Goal: Task Accomplishment & Management: Manage account settings

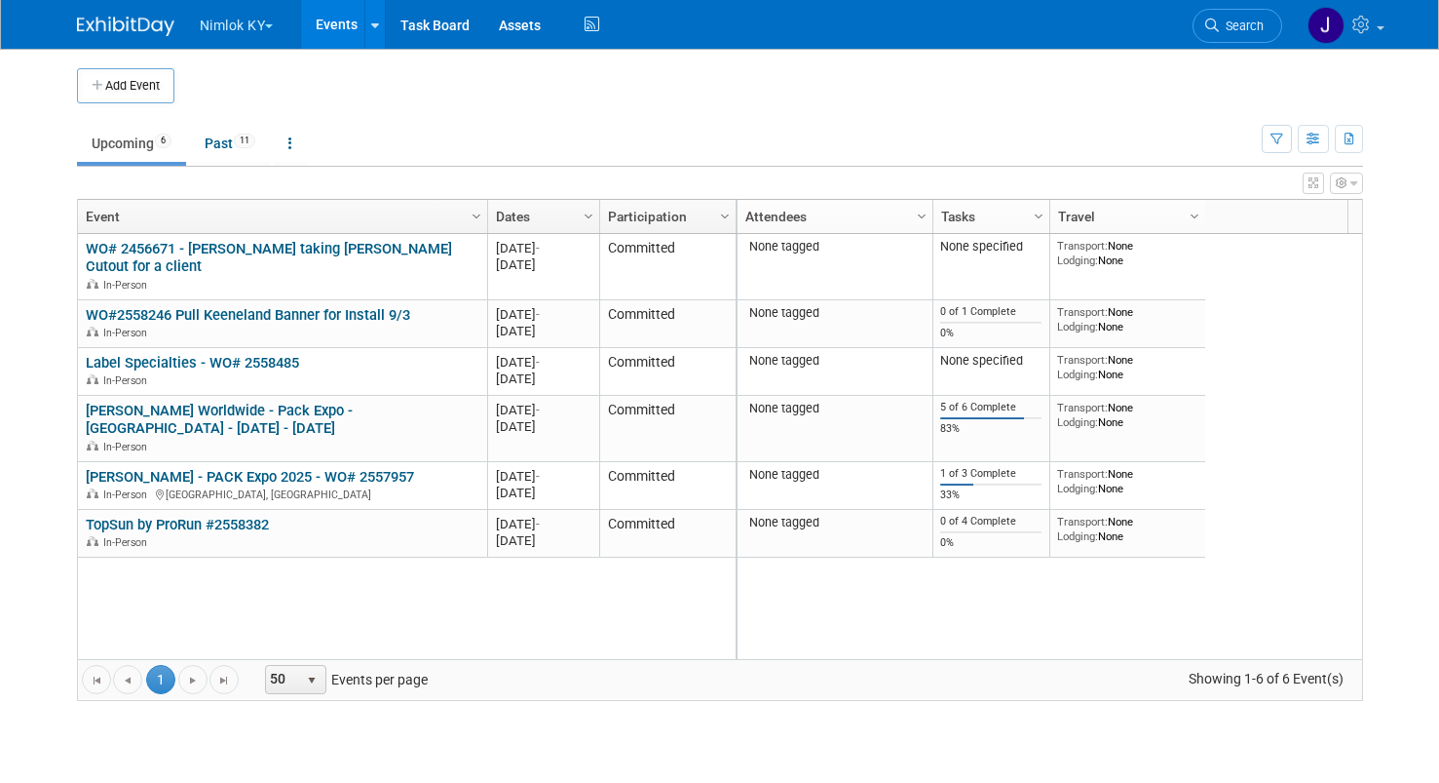
click at [265, 27] on button "Nimlok KY" at bounding box center [248, 21] width 100 height 43
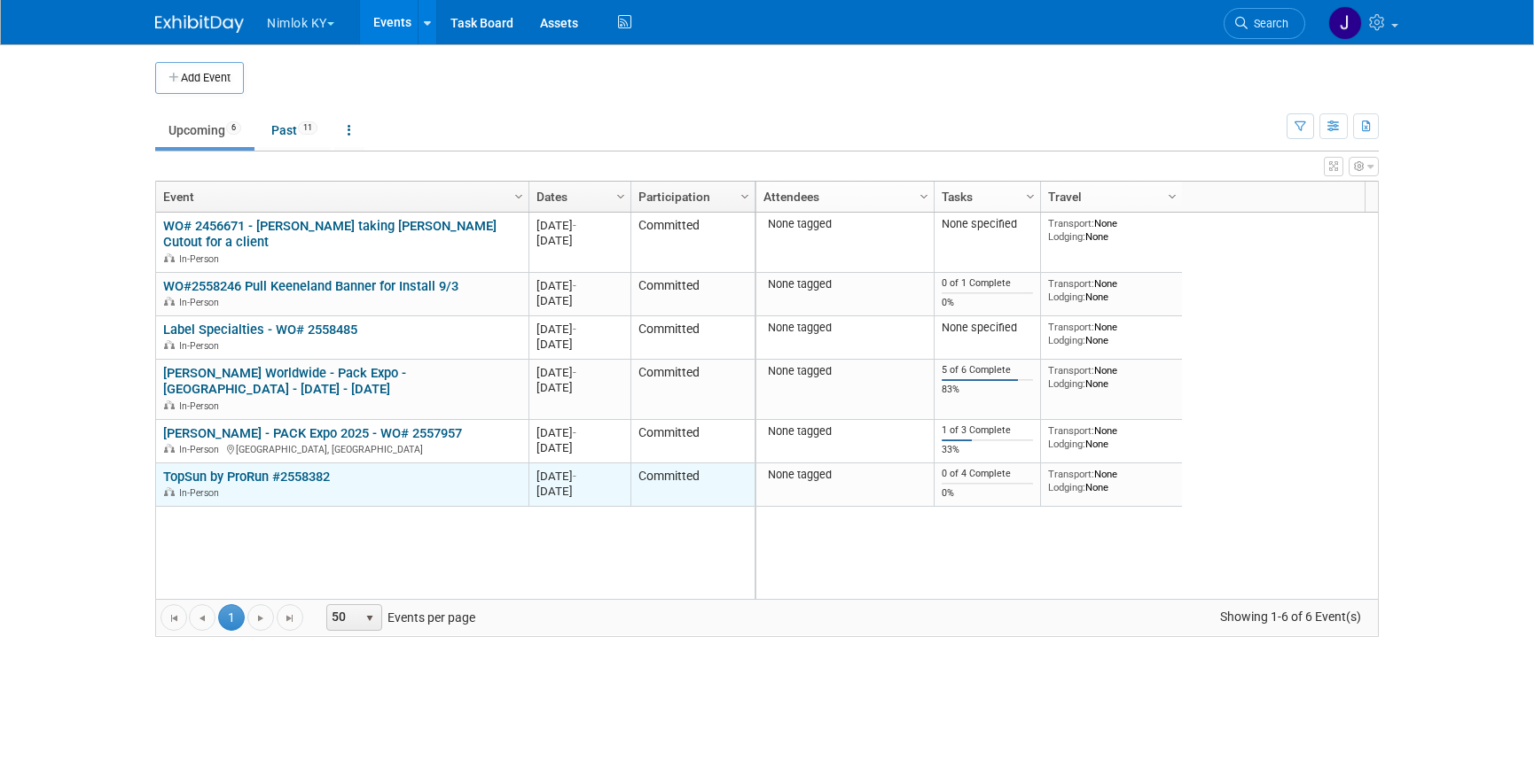
click at [308, 476] on link "TopSun by ProRun #2558382" at bounding box center [246, 477] width 167 height 16
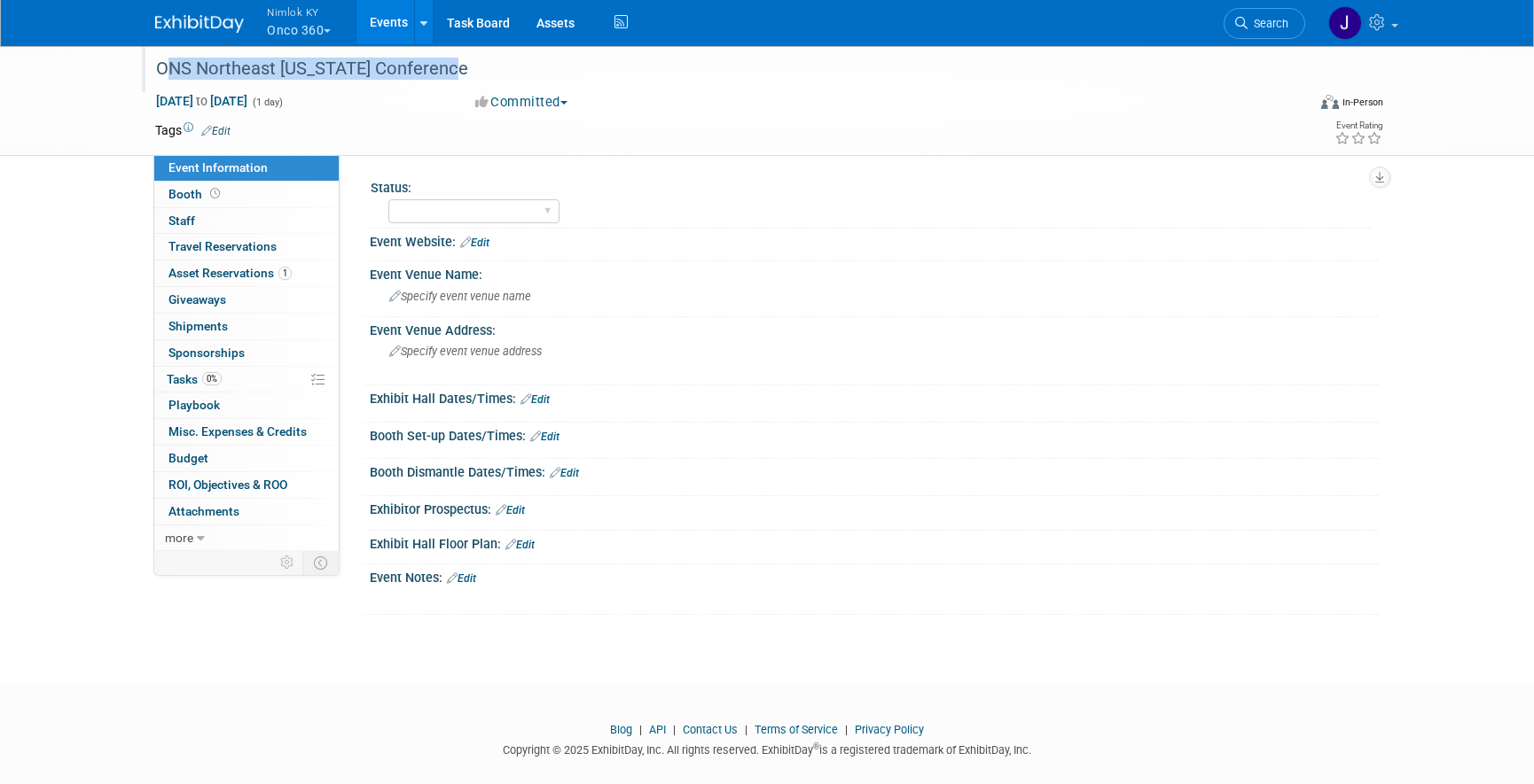
drag, startPoint x: 460, startPoint y: 72, endPoint x: 154, endPoint y: 64, distance: 306.1
click at [154, 64] on div "ONS Northeast Oklahoma Conference" at bounding box center [714, 68] width 1129 height 32
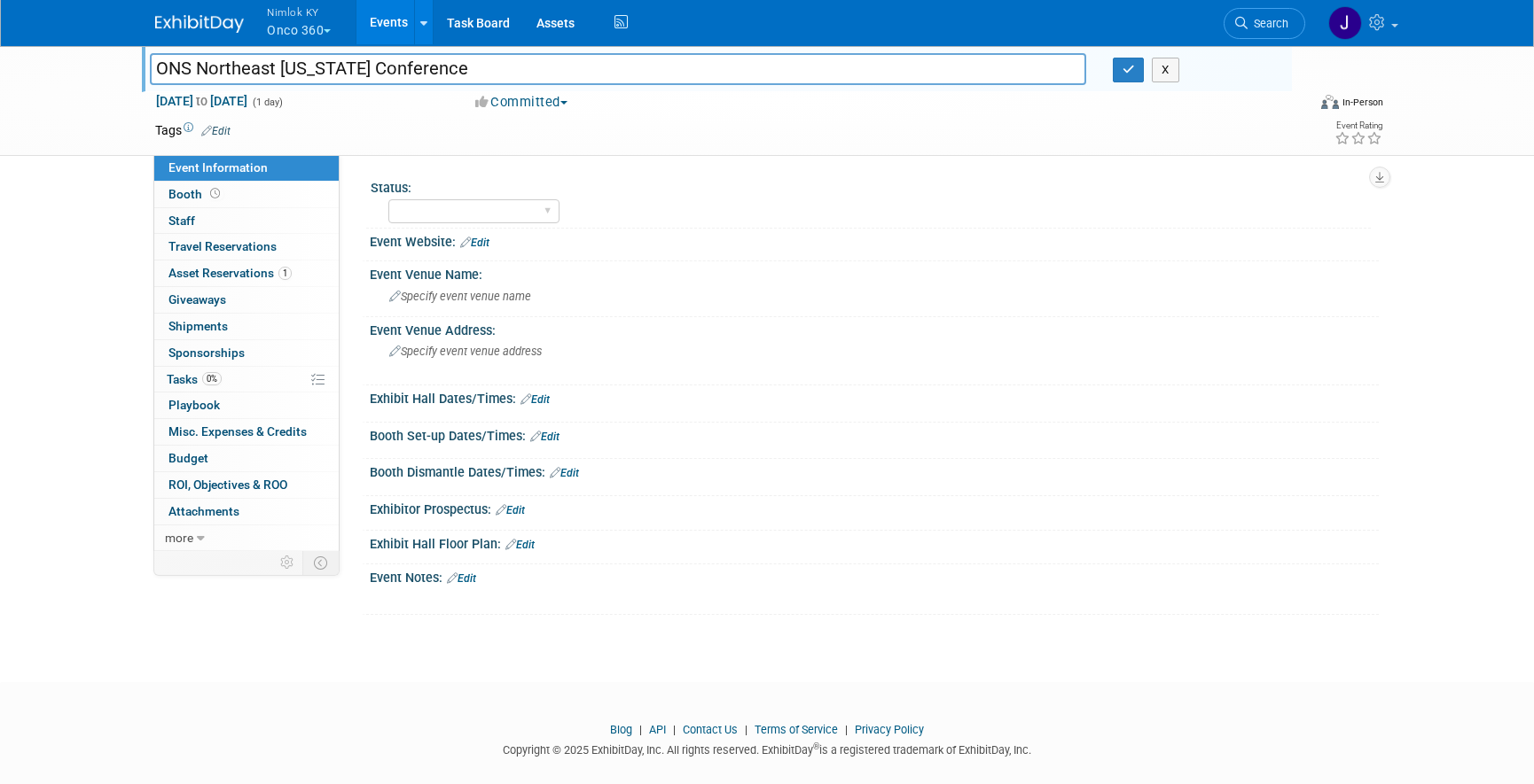
drag, startPoint x: 459, startPoint y: 68, endPoint x: 146, endPoint y: 59, distance: 313.1
click at [146, 59] on div "ONS Northeast Oklahoma Conference" at bounding box center [618, 70] width 963 height 26
click at [763, 75] on input "ONS Northeast Oklahoma Conference" at bounding box center [618, 68] width 936 height 31
click at [1132, 77] on button "button" at bounding box center [1128, 69] width 32 height 25
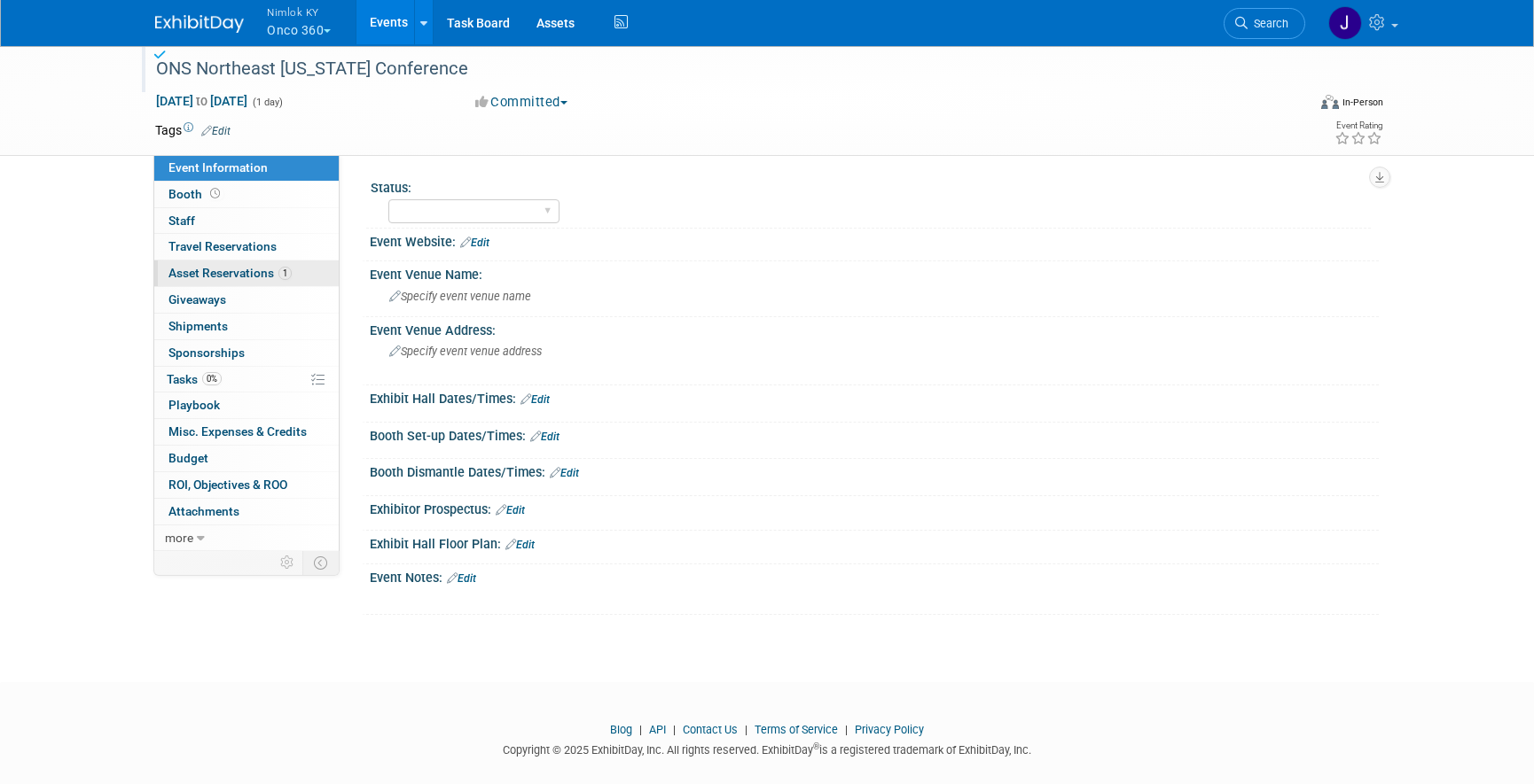
click at [234, 276] on span "Asset Reservations 1" at bounding box center [229, 273] width 123 height 15
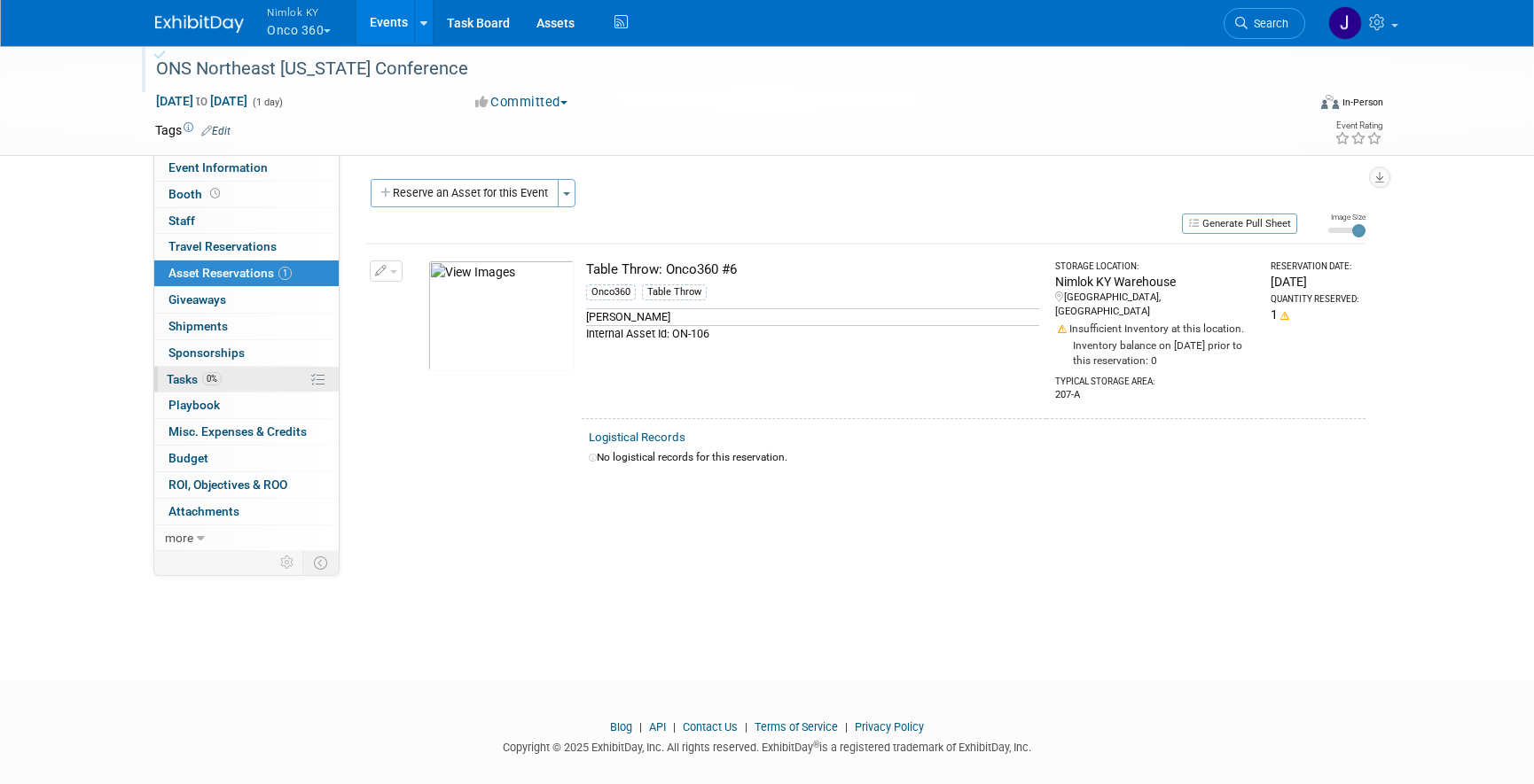
click at [260, 378] on link "0% Tasks 0%" at bounding box center [247, 379] width 185 height 25
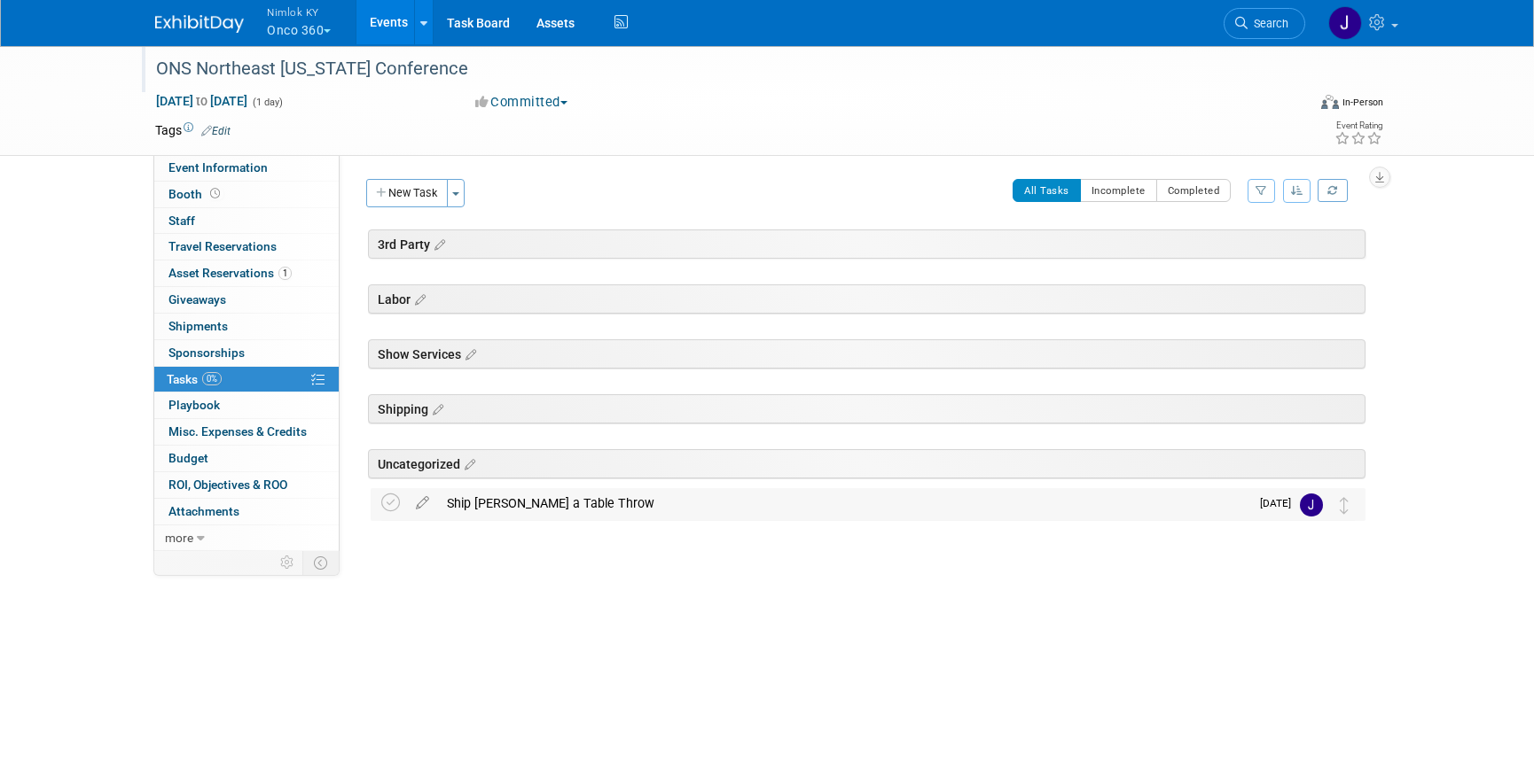
click at [518, 501] on div "Ship Glenn a Table Throw" at bounding box center [843, 503] width 812 height 30
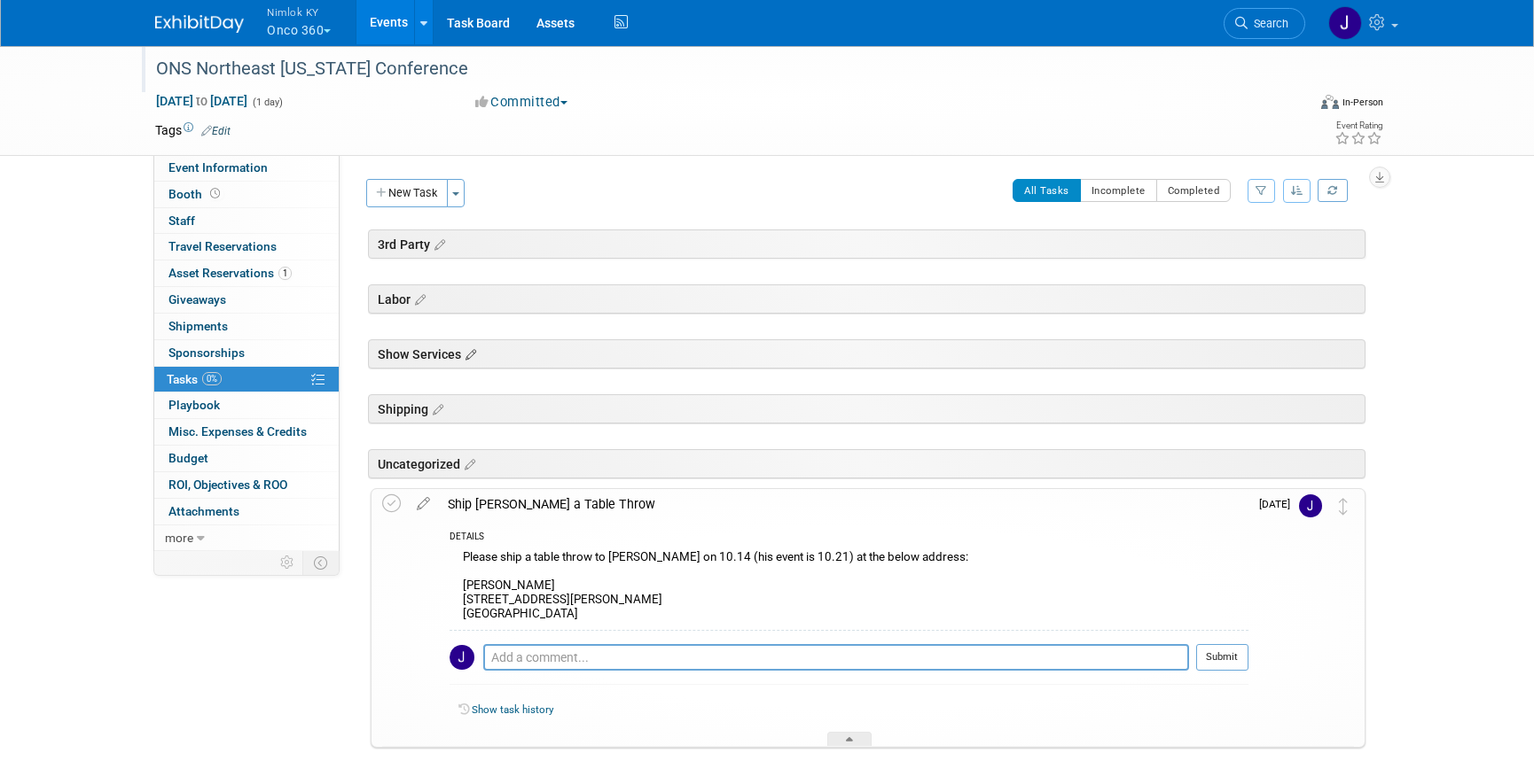
click at [468, 354] on icon at bounding box center [469, 356] width 15 height 16
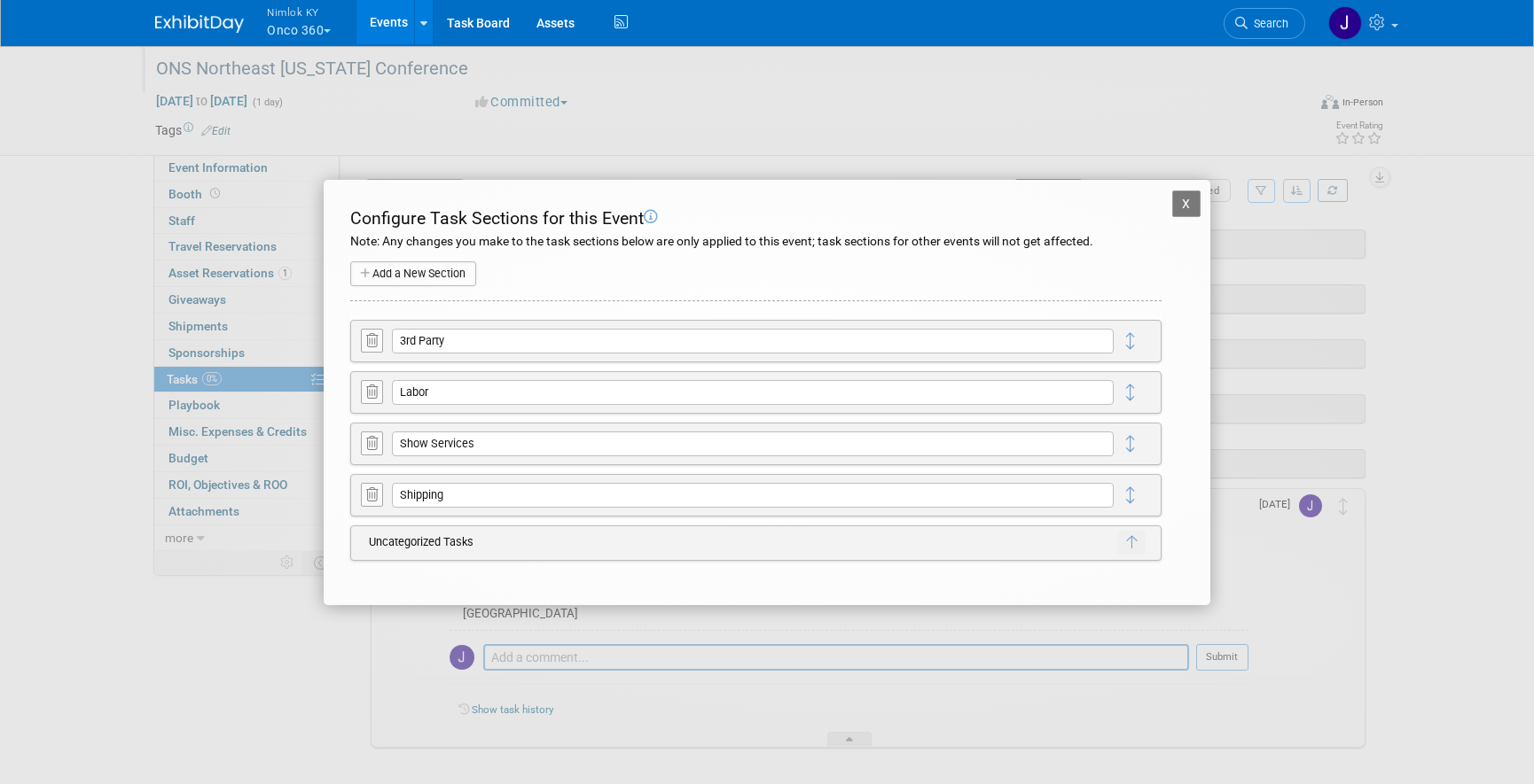
click at [373, 343] on icon at bounding box center [371, 340] width 12 height 14
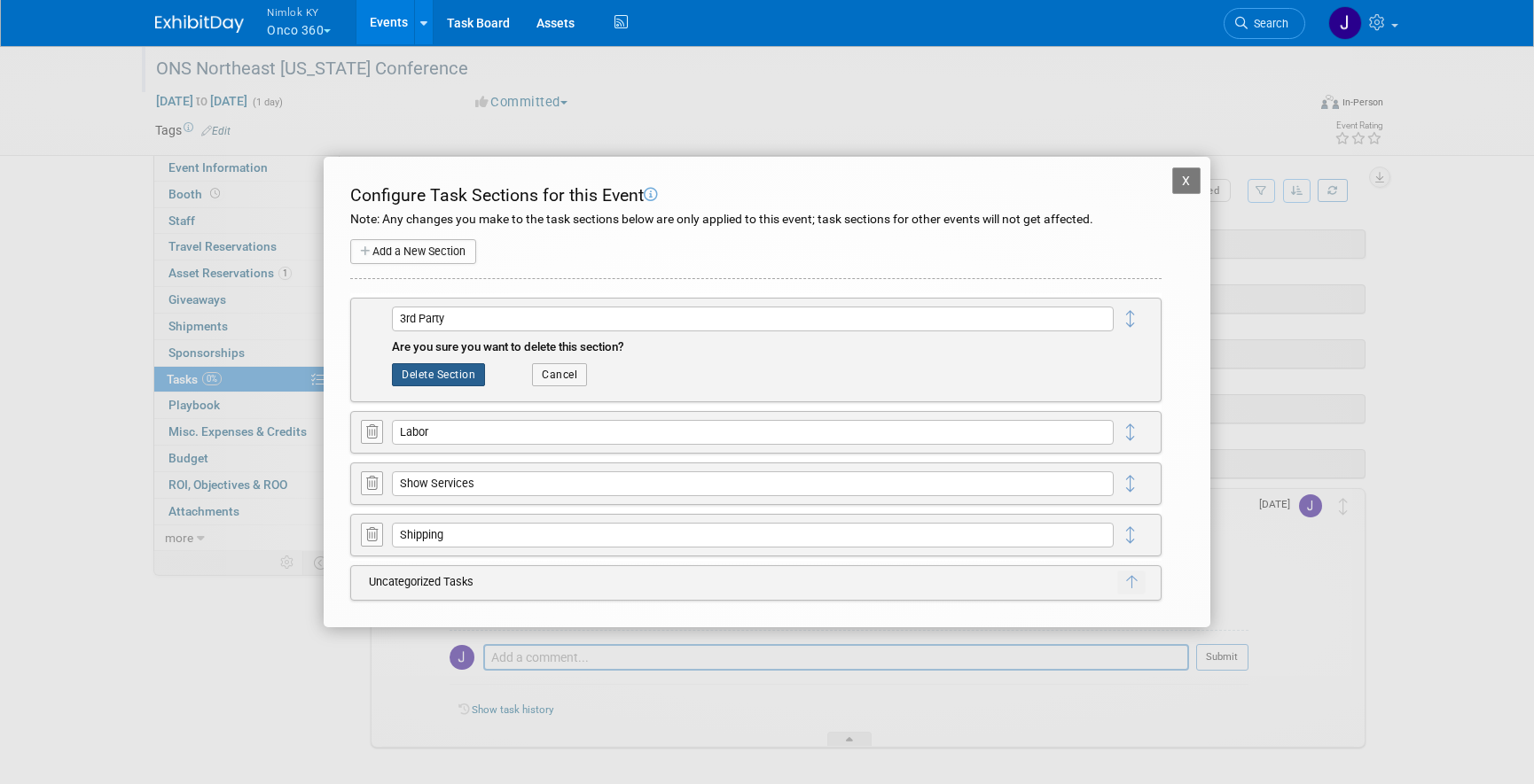
click at [449, 372] on button "Delete Section" at bounding box center [439, 375] width 93 height 23
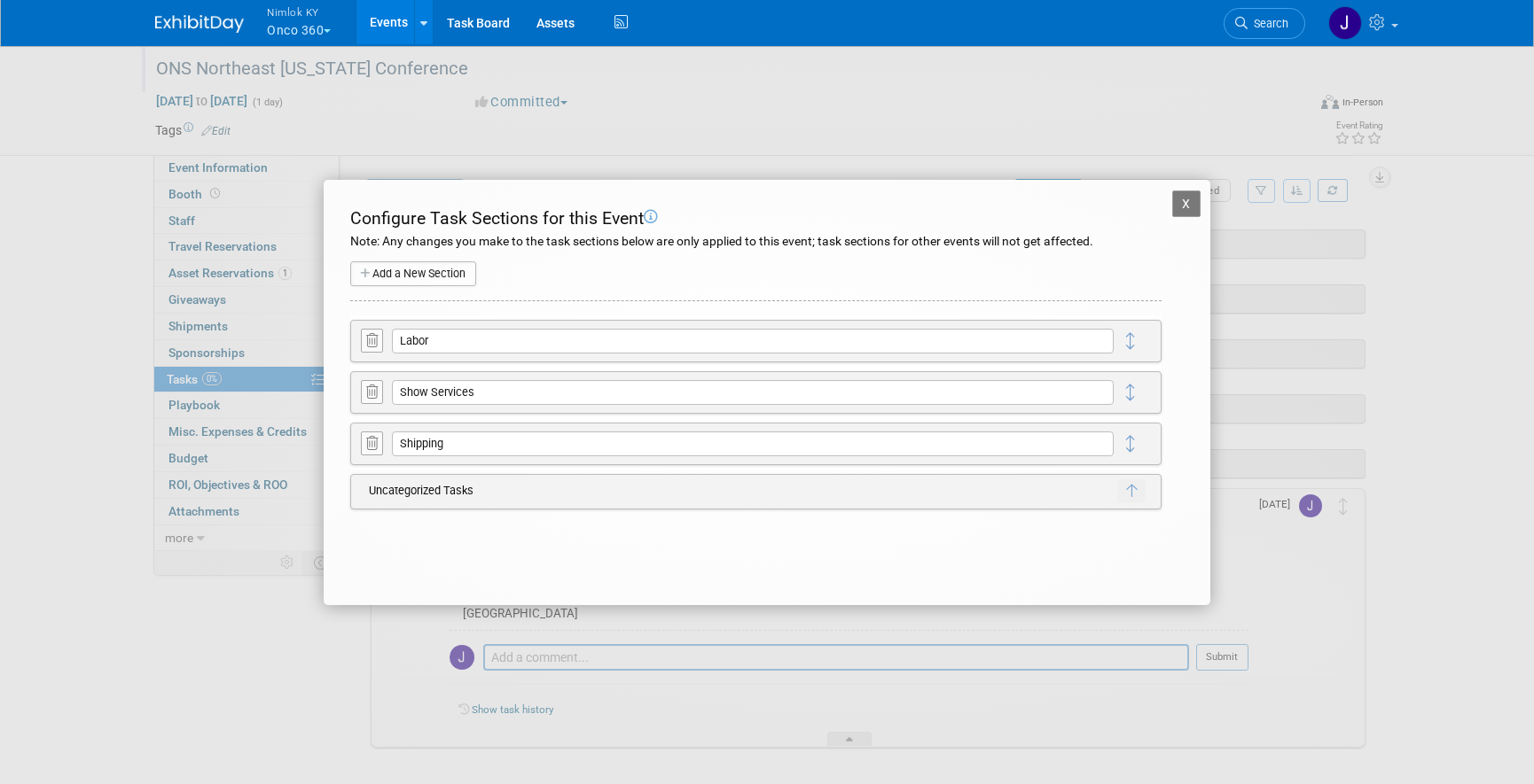
click at [374, 337] on icon at bounding box center [371, 340] width 12 height 14
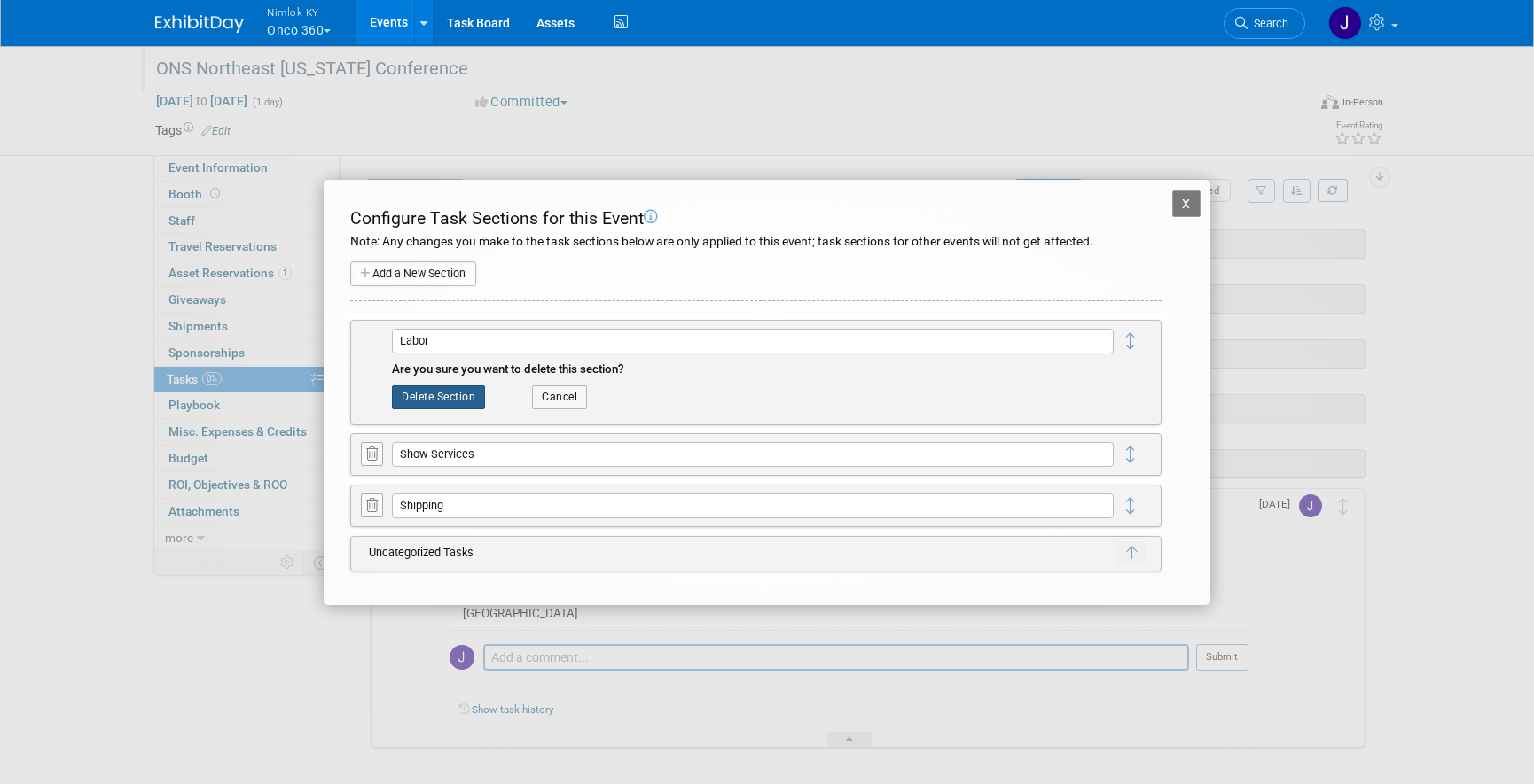
click at [439, 394] on button "Delete Section" at bounding box center [439, 397] width 93 height 23
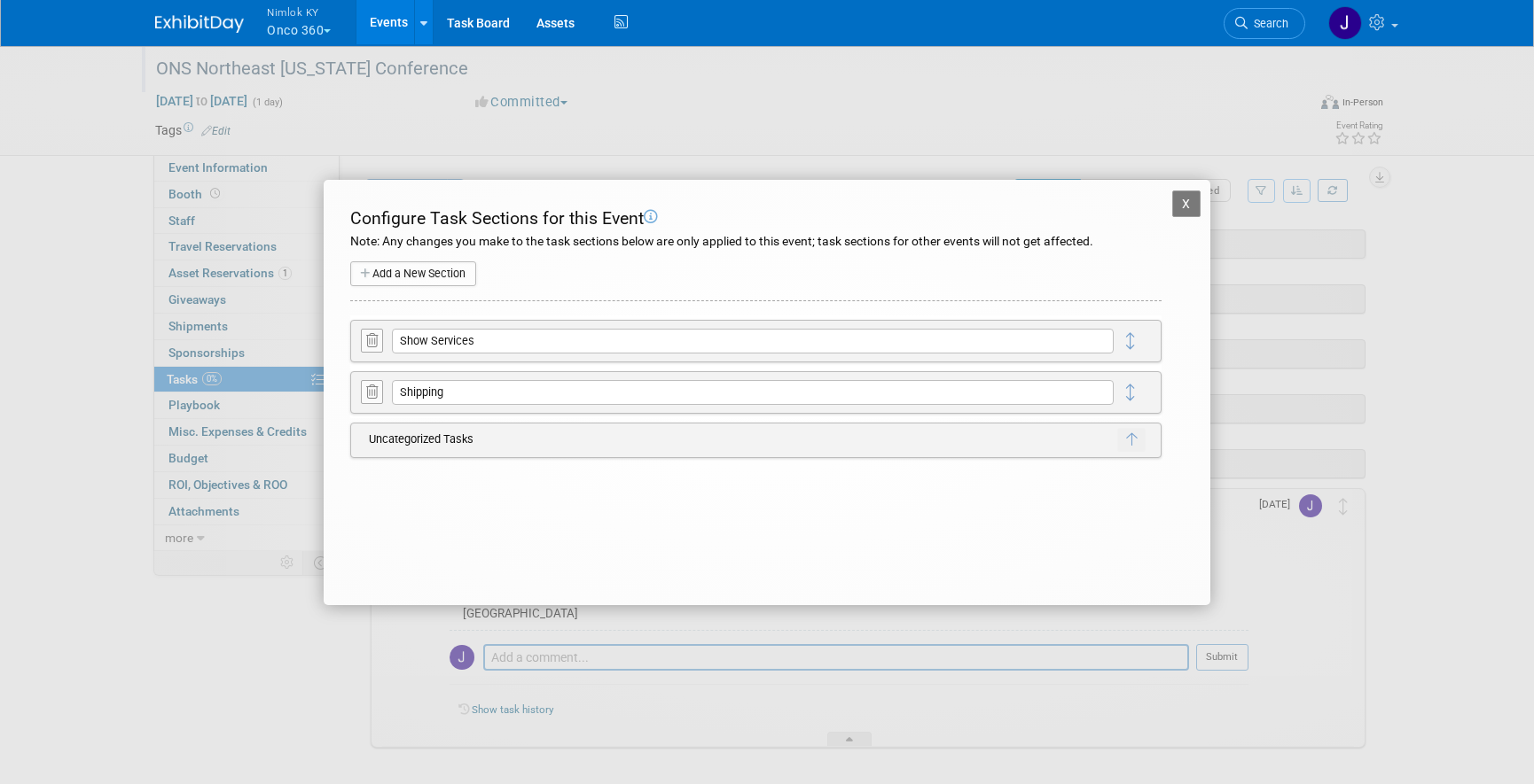
click at [366, 336] on icon at bounding box center [371, 340] width 12 height 14
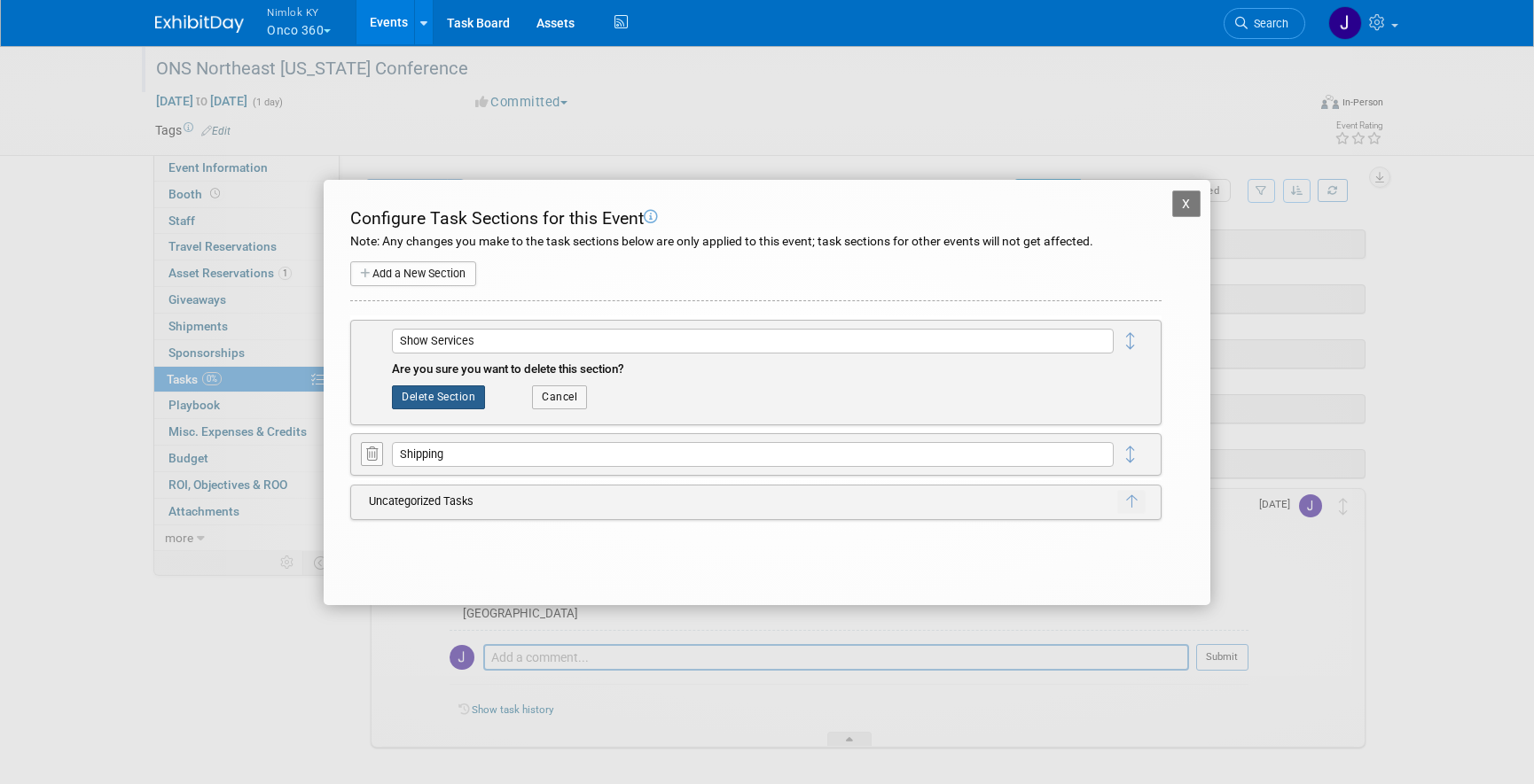
click at [461, 394] on button "Delete Section" at bounding box center [439, 397] width 93 height 23
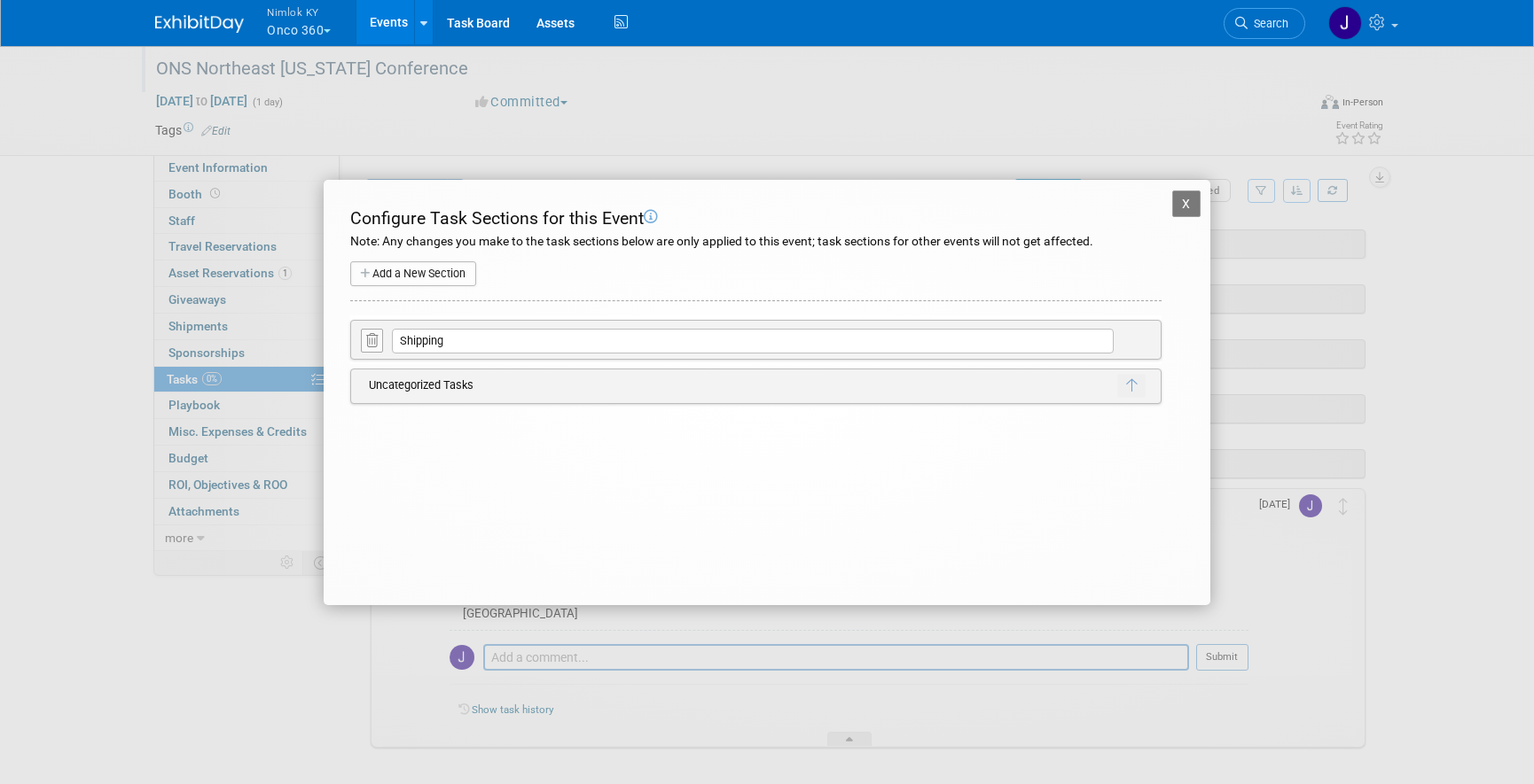
click at [1185, 214] on button "X" at bounding box center [1186, 204] width 28 height 26
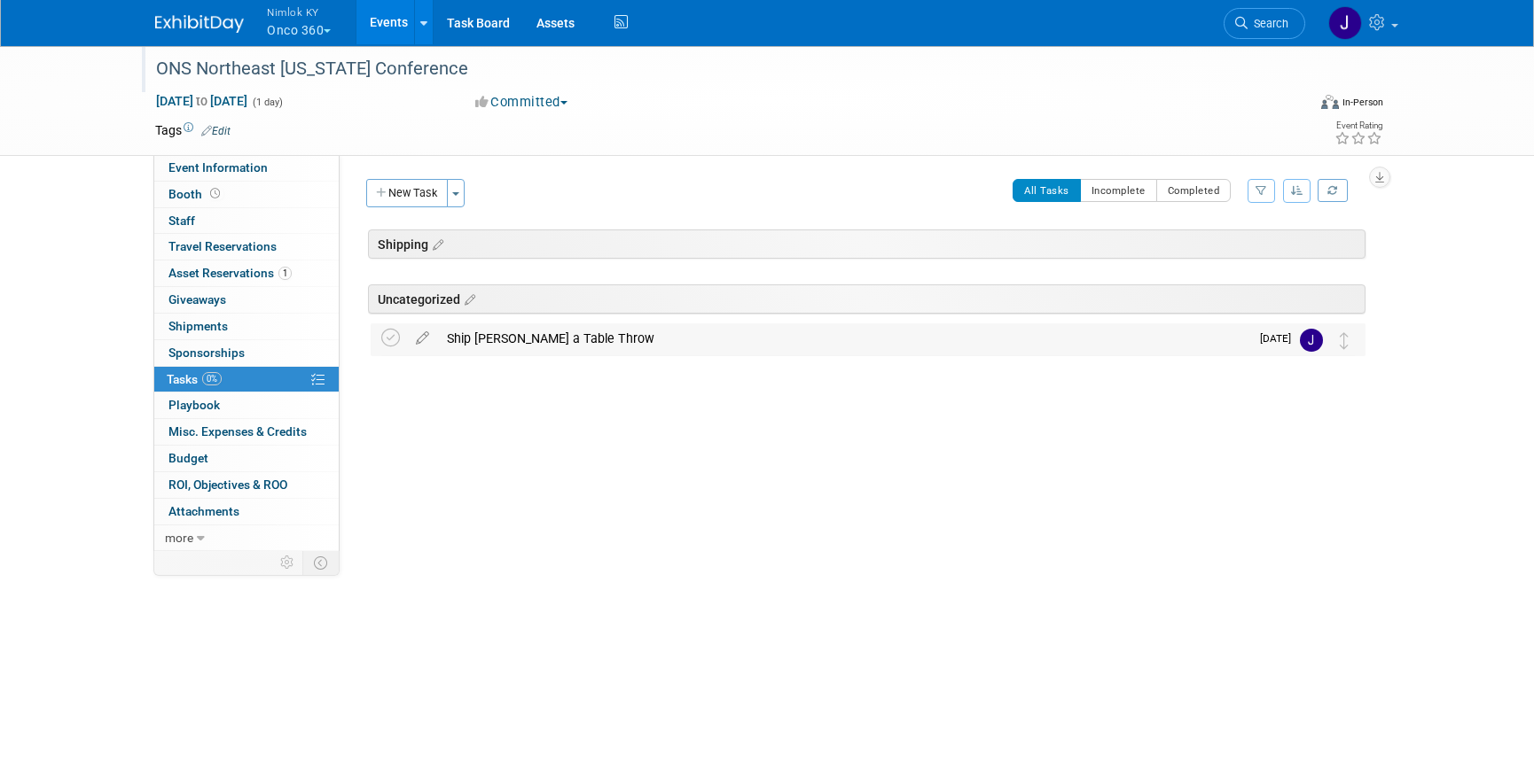
click at [501, 337] on div "Ship Glenn a Table Throw" at bounding box center [843, 338] width 812 height 30
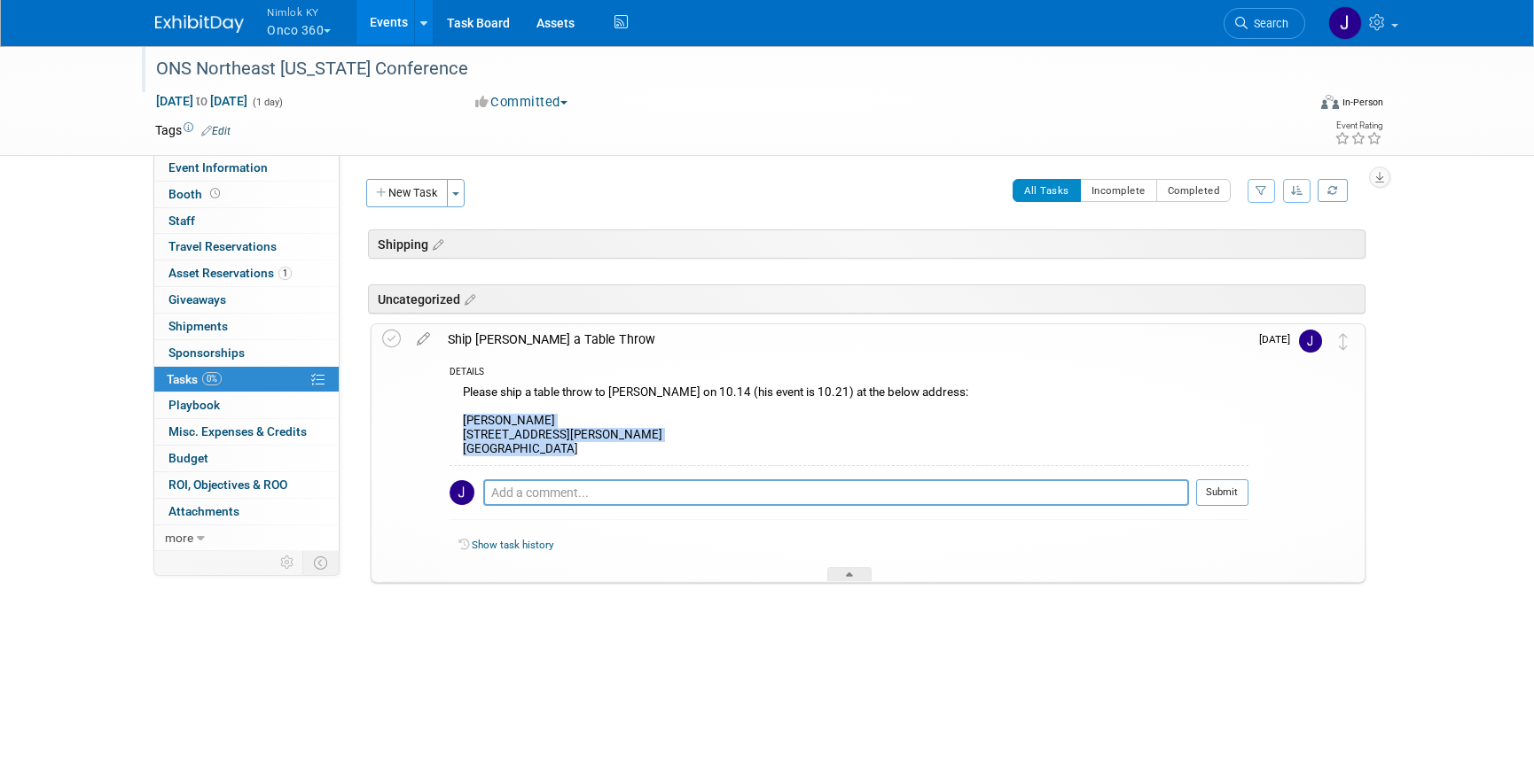
drag, startPoint x: 540, startPoint y: 454, endPoint x: 452, endPoint y: 422, distance: 93.6
click at [452, 422] on div "Please ship a table throw to Glenn on 10.14 (his event is 10.21) at the below a…" at bounding box center [849, 423] width 799 height 85
copy div "Glenn Johnson 3699 McKinney Ave. #490 Dallas, TX 75204"
click at [854, 571] on div at bounding box center [849, 575] width 45 height 15
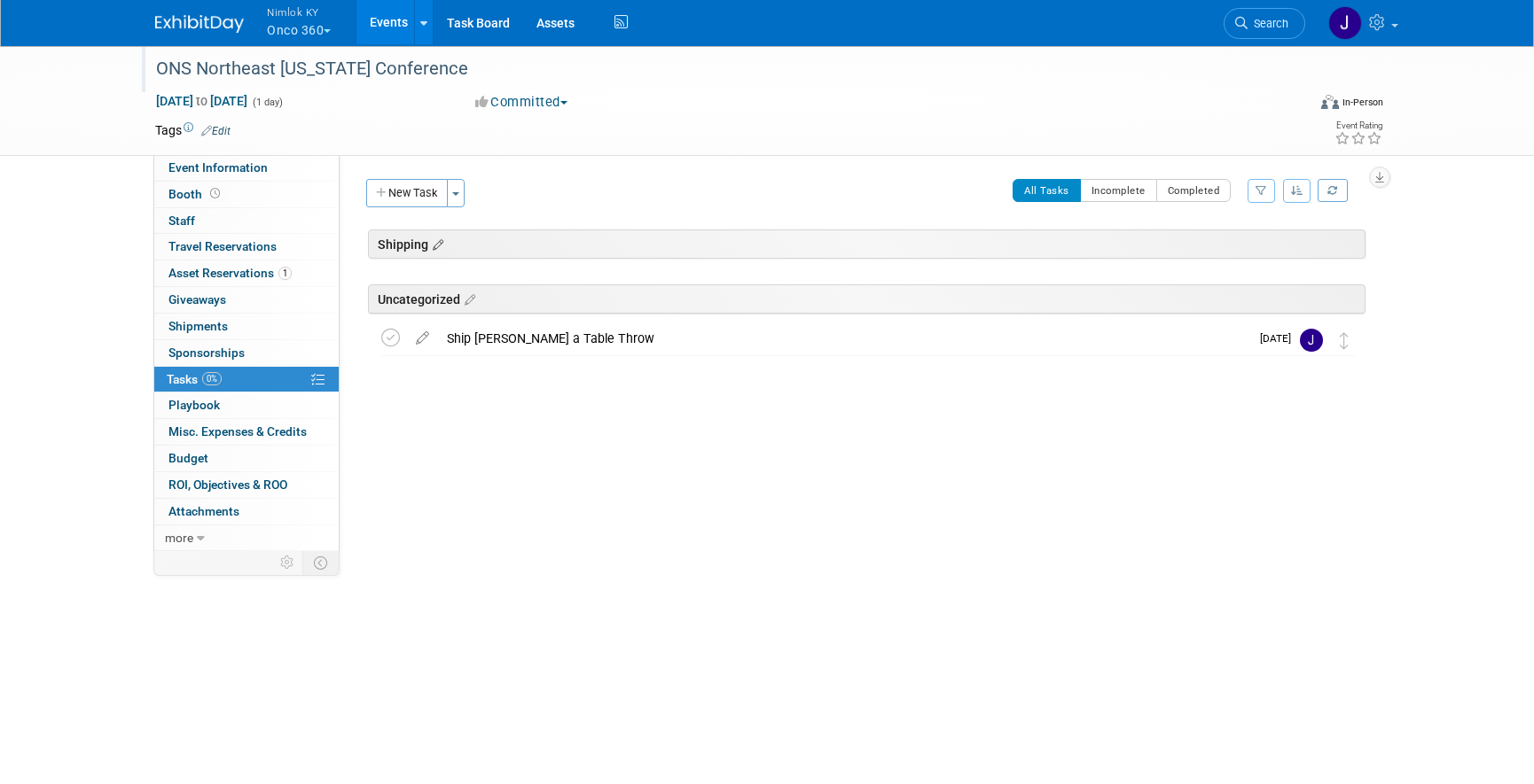
click at [443, 246] on icon at bounding box center [436, 246] width 15 height 16
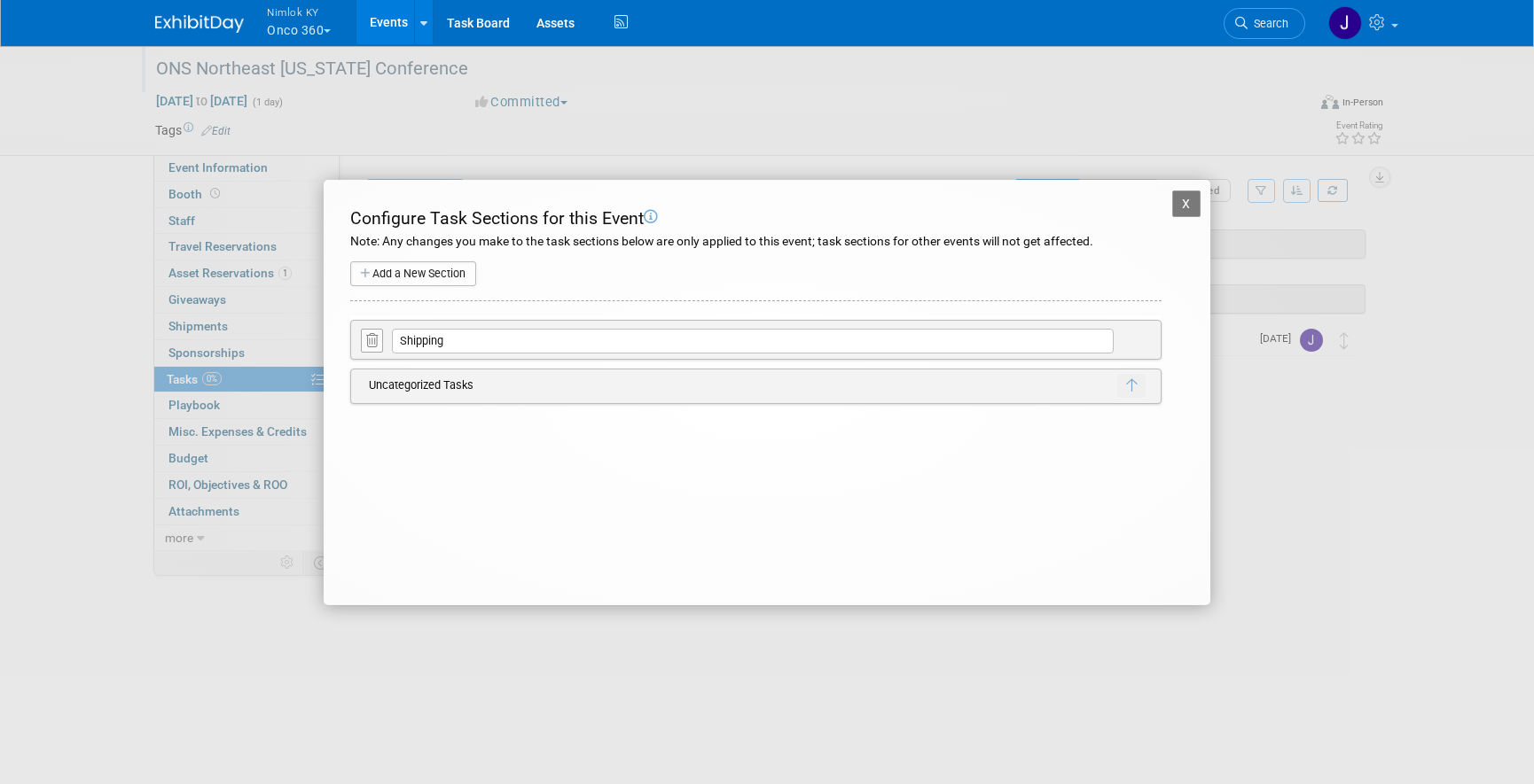
drag, startPoint x: 1186, startPoint y: 206, endPoint x: 1152, endPoint y: 200, distance: 34.5
click at [1186, 206] on button "X" at bounding box center [1186, 204] width 28 height 26
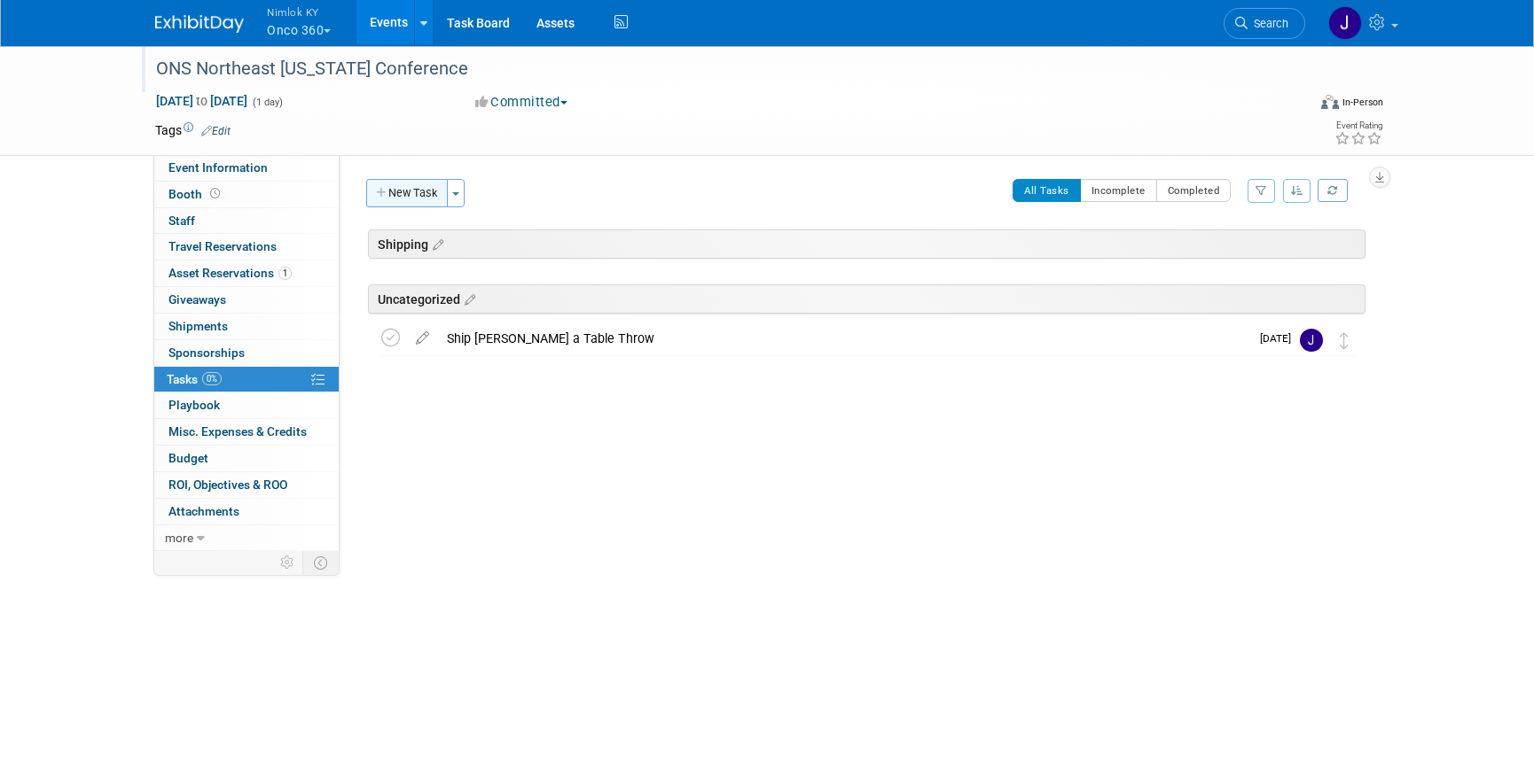
click at [419, 187] on button "New Task" at bounding box center [407, 193] width 82 height 28
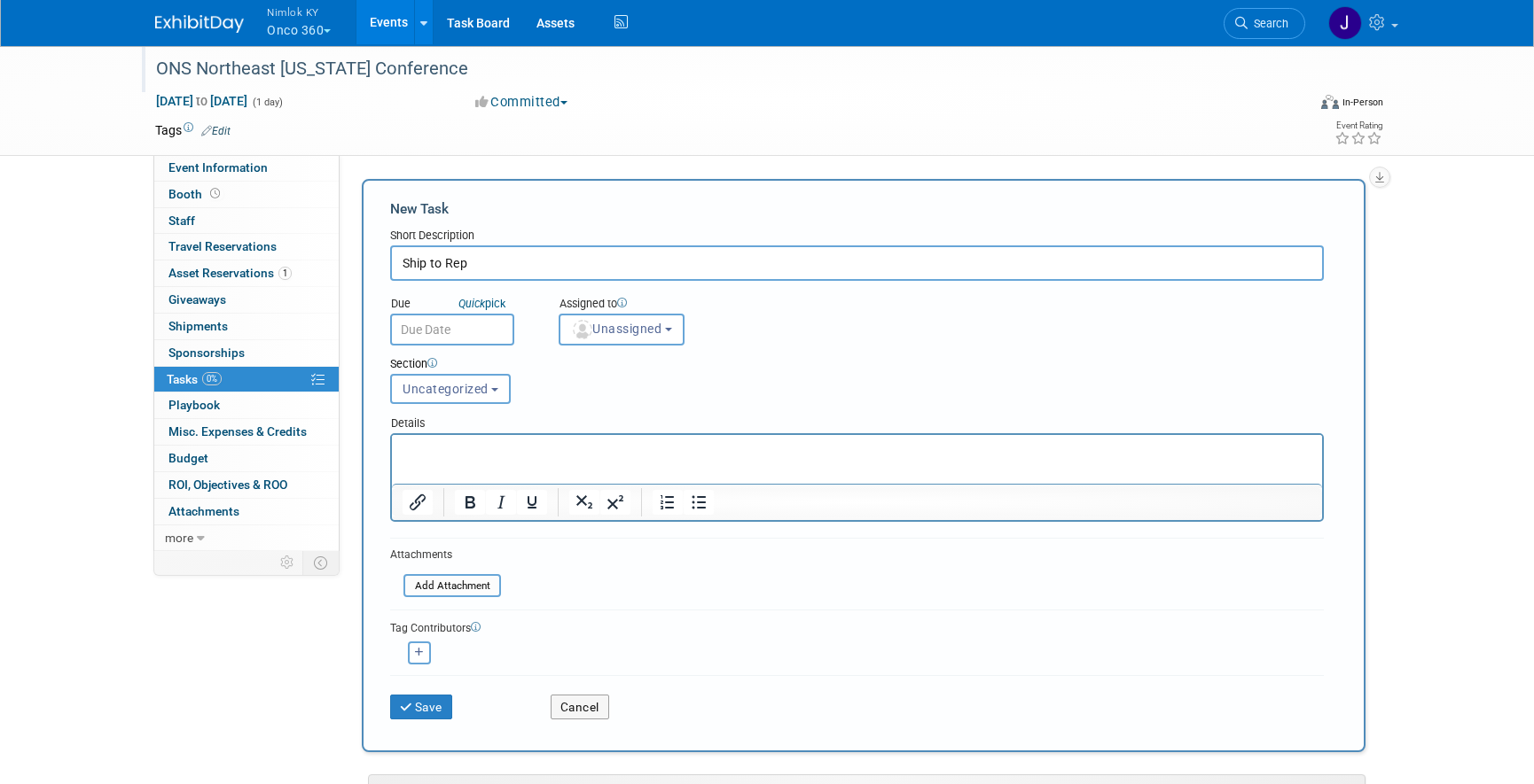
type input "Ship to Rep"
click at [449, 331] on input "text" at bounding box center [452, 329] width 124 height 32
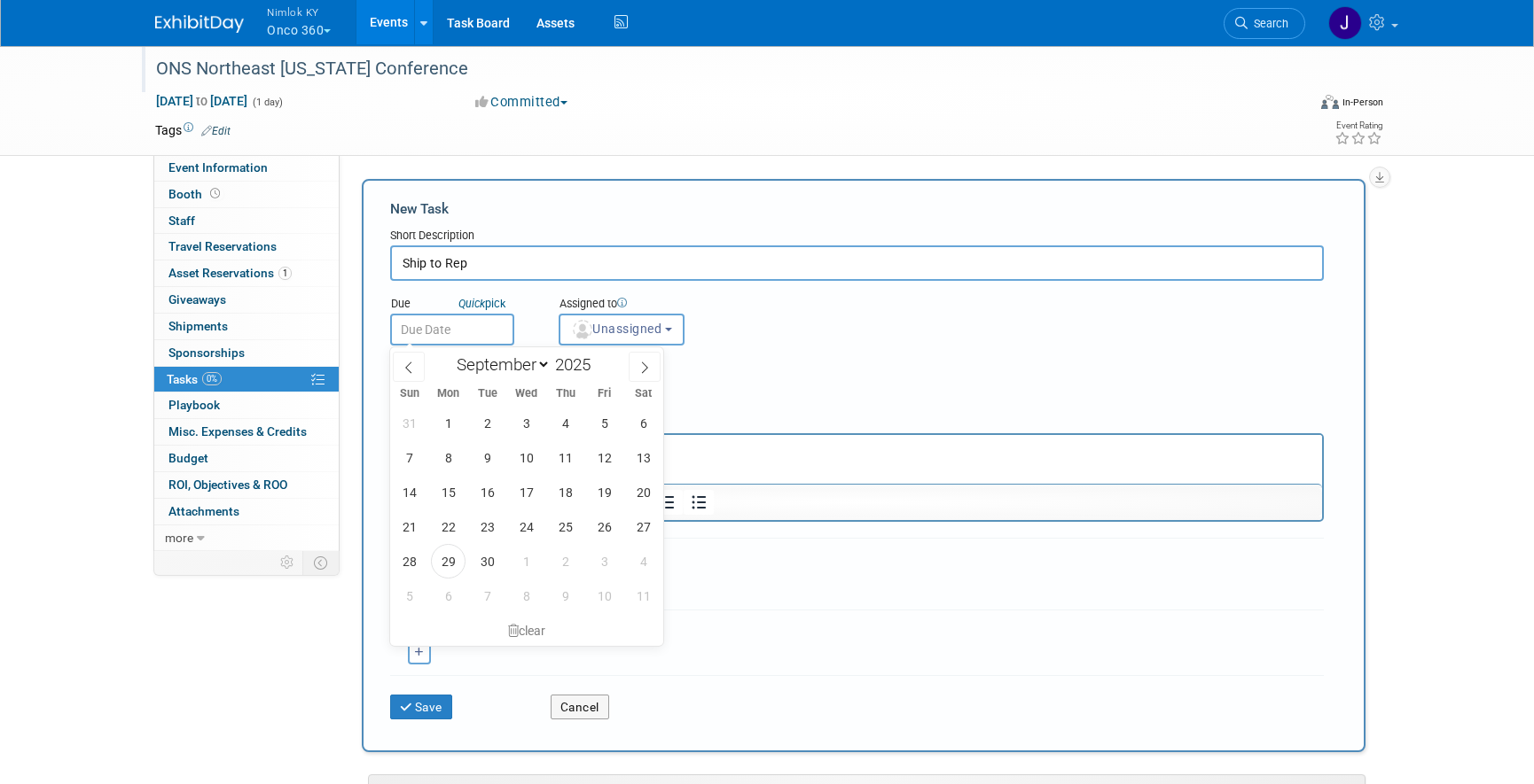
drag, startPoint x: 634, startPoint y: 368, endPoint x: 618, endPoint y: 382, distance: 21.3
click at [634, 368] on span at bounding box center [644, 367] width 32 height 30
select select "9"
click at [492, 493] on span "14" at bounding box center [488, 492] width 35 height 35
type input "Oct 14, 2025"
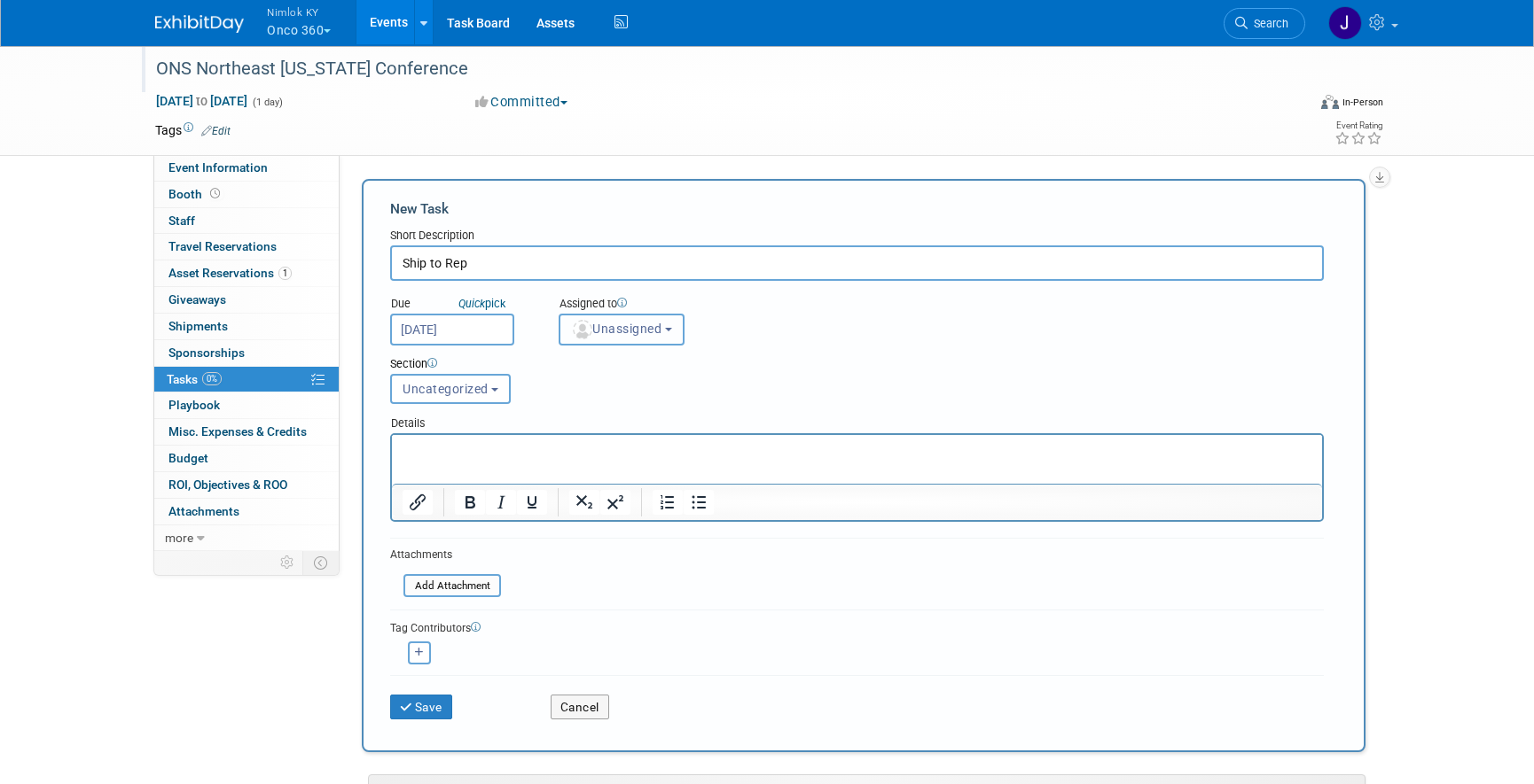
click at [600, 342] on button "Unassigned" at bounding box center [621, 329] width 126 height 32
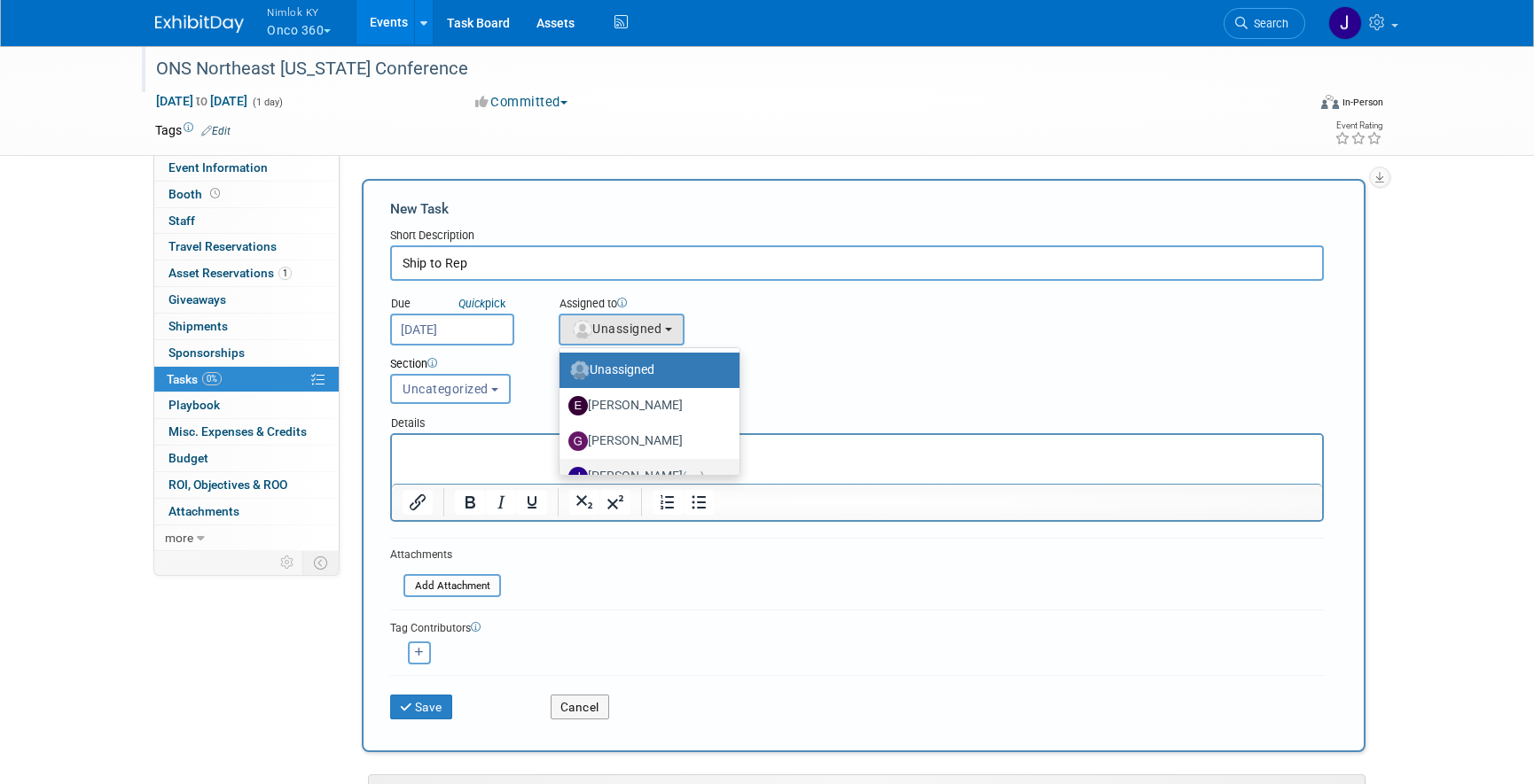
click at [637, 467] on label "Jamie Dunn (me)" at bounding box center [645, 477] width 154 height 28
click at [562, 469] on input "Jamie Dunn (me)" at bounding box center [556, 475] width 12 height 12
select select "6959d863-ee32-42c4-bffe-2330cab25484"
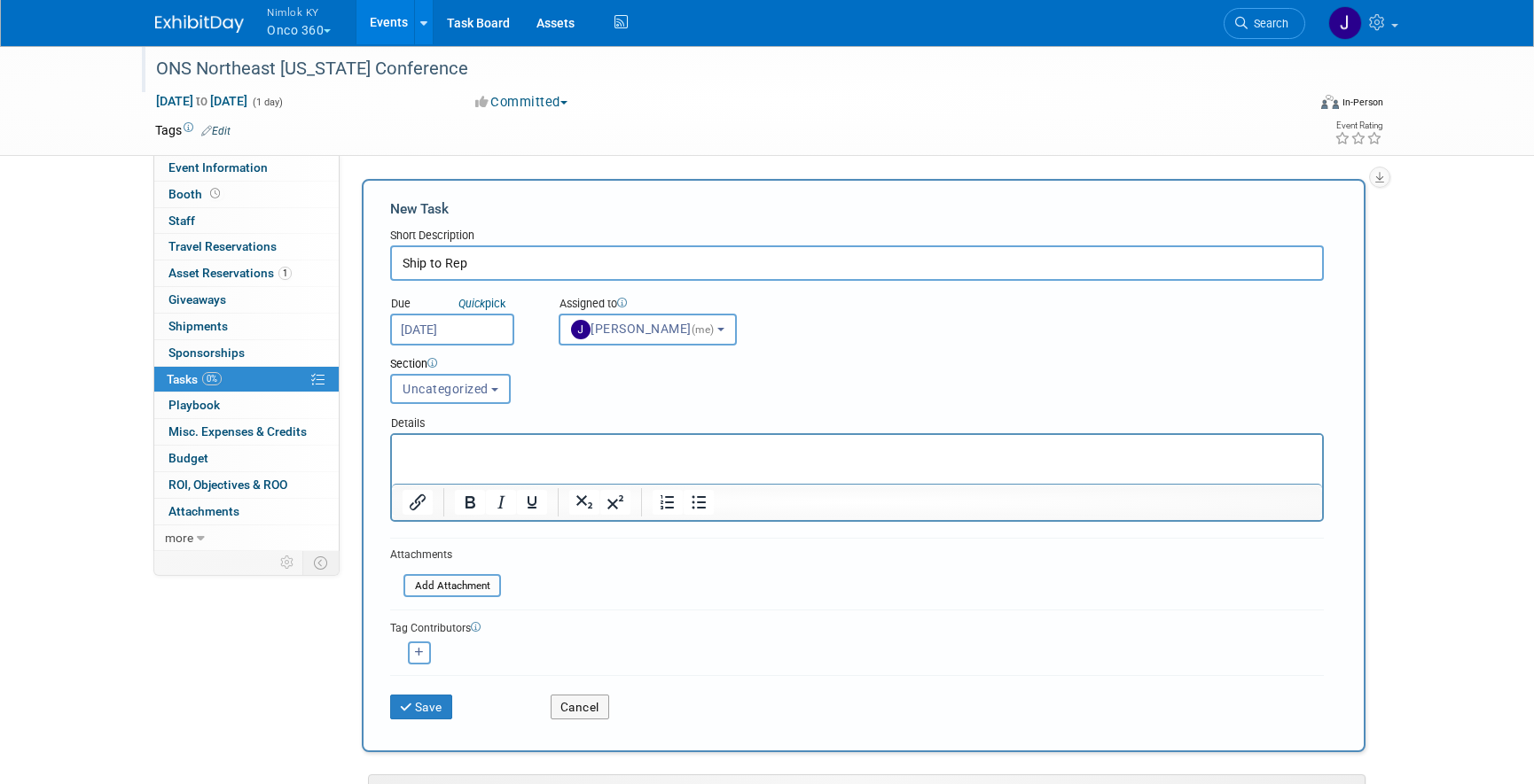
scroll to position [4, 0]
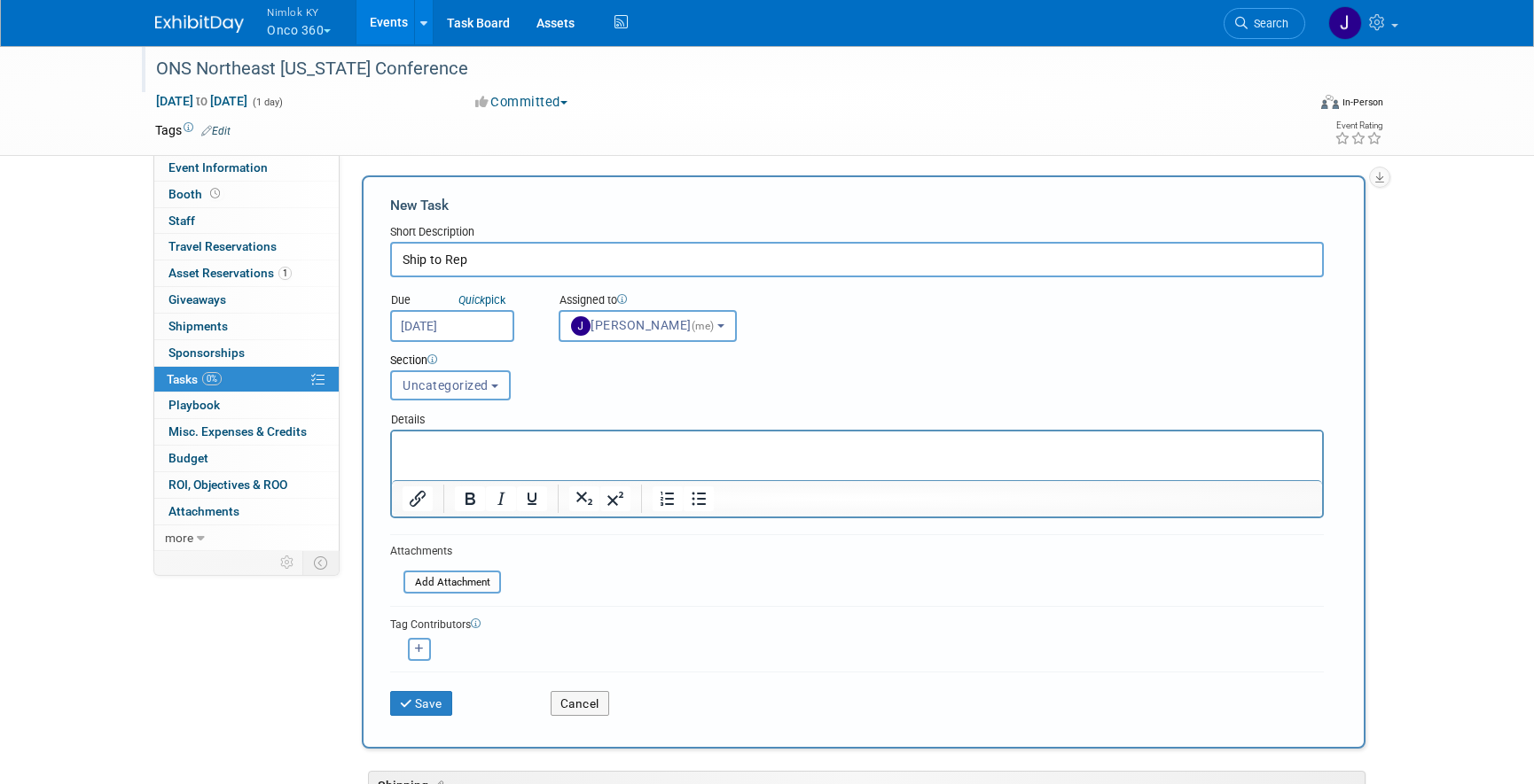
click at [463, 380] on span "Uncategorized" at bounding box center [445, 386] width 86 height 15
click at [464, 454] on label "Shipping" at bounding box center [449, 452] width 97 height 23
click at [394, 454] on input "Shipping" at bounding box center [388, 453] width 12 height 12
select select "11275637"
click at [455, 457] on html at bounding box center [857, 444] width 930 height 25
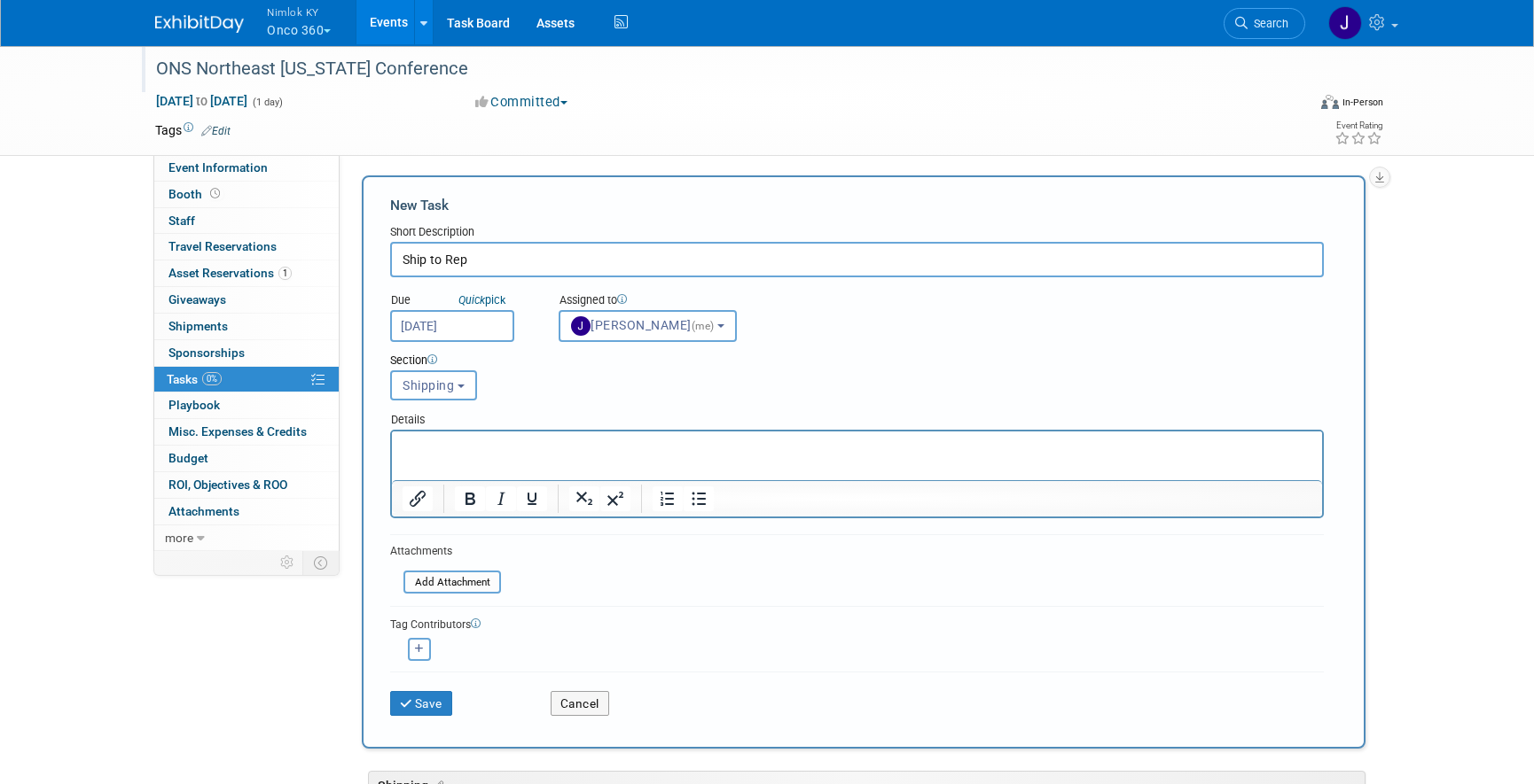
click at [459, 457] on html at bounding box center [857, 444] width 930 height 25
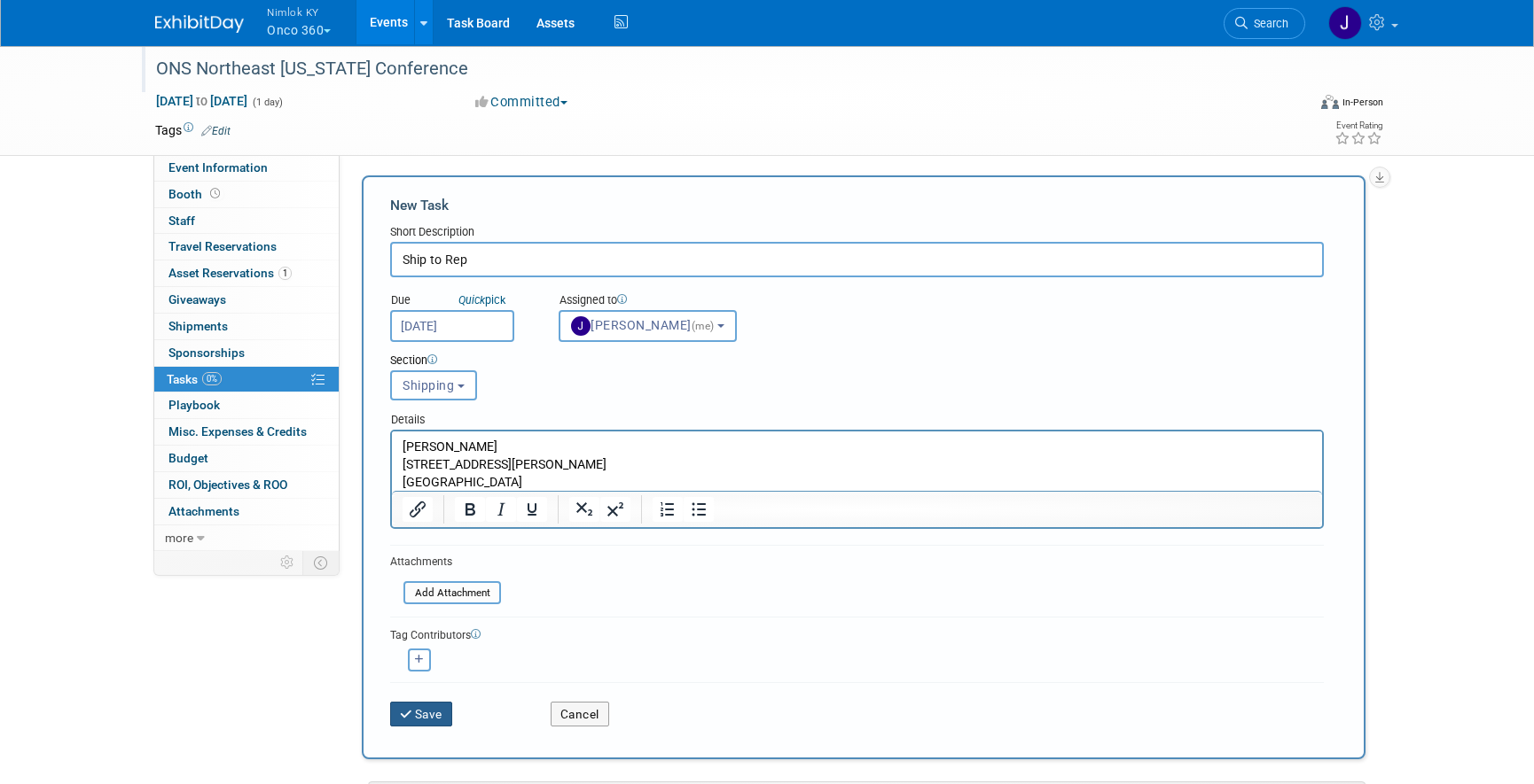
click at [438, 711] on button "Save" at bounding box center [421, 714] width 62 height 25
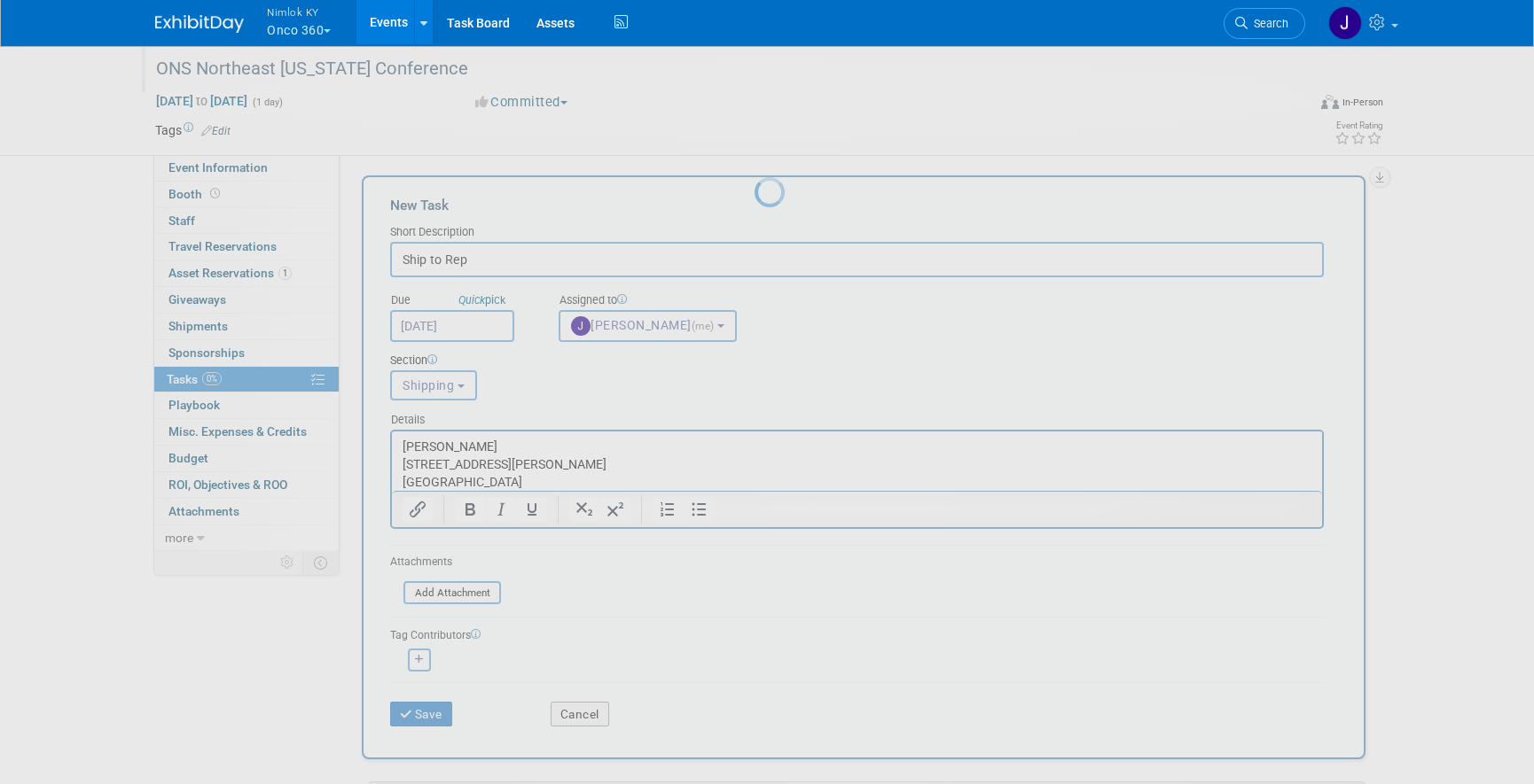
scroll to position [0, 0]
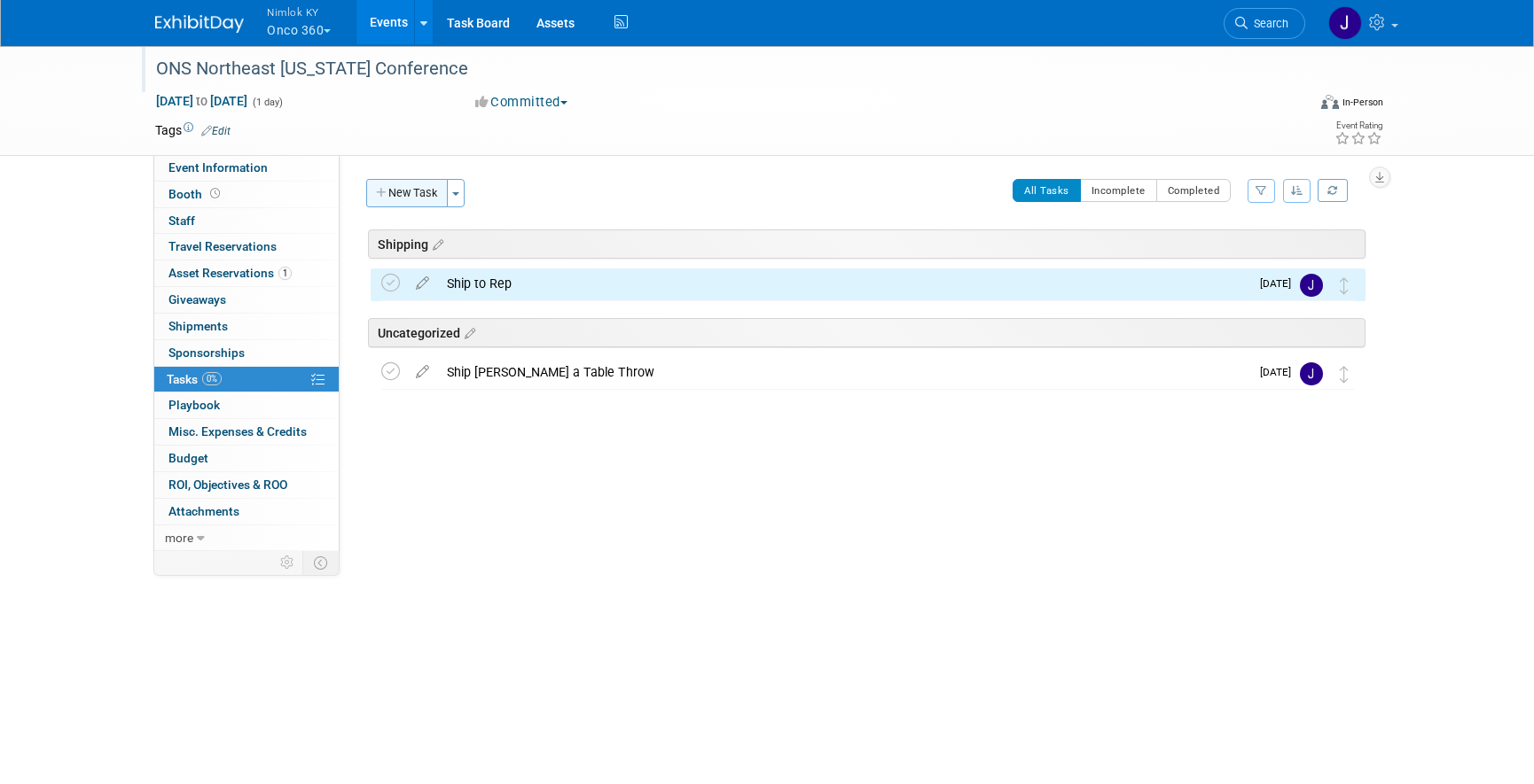
click at [417, 195] on button "New Task" at bounding box center [407, 193] width 82 height 28
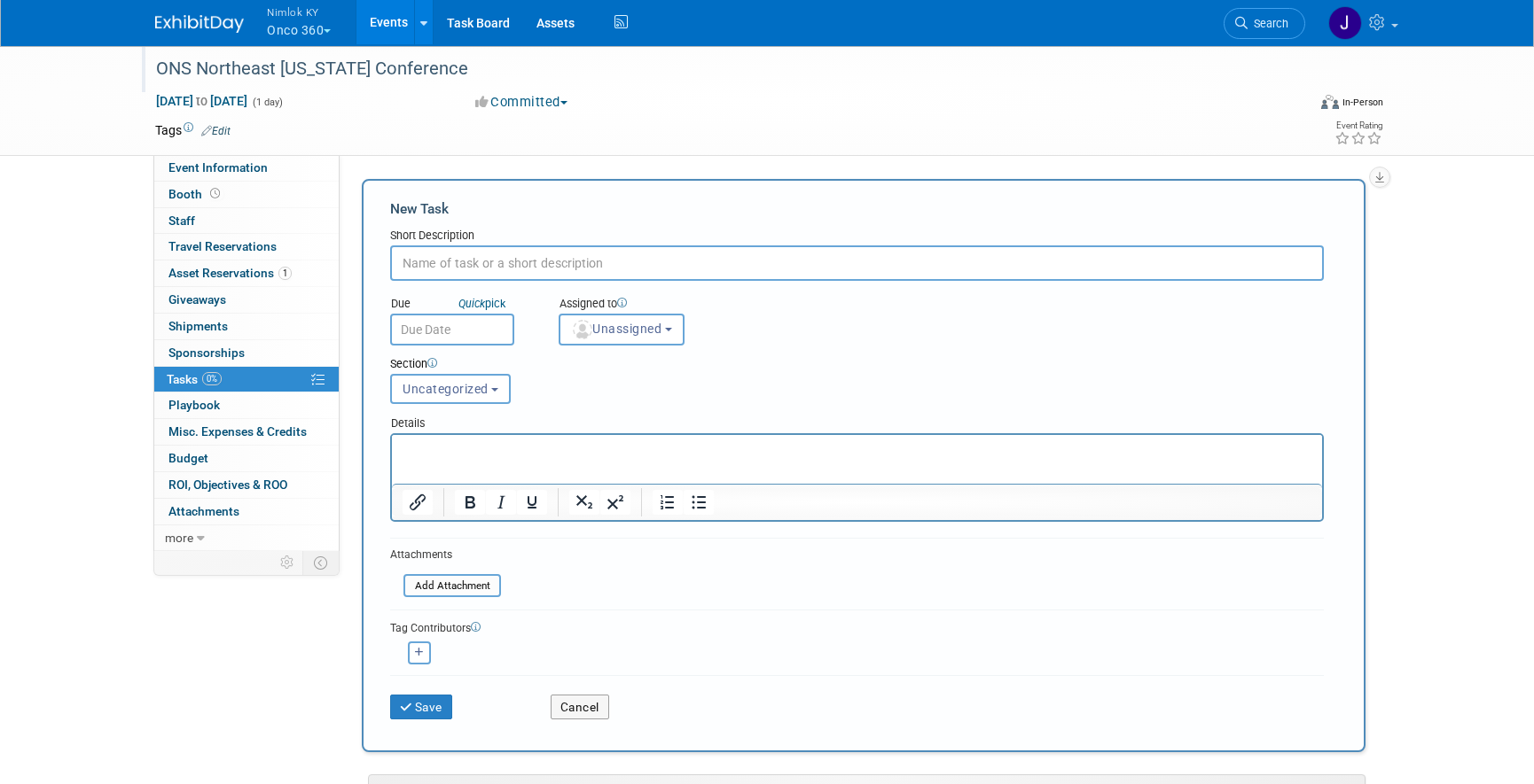
type input "F"
type input "RTN to Nimlok"
click at [493, 327] on input "text" at bounding box center [452, 329] width 124 height 32
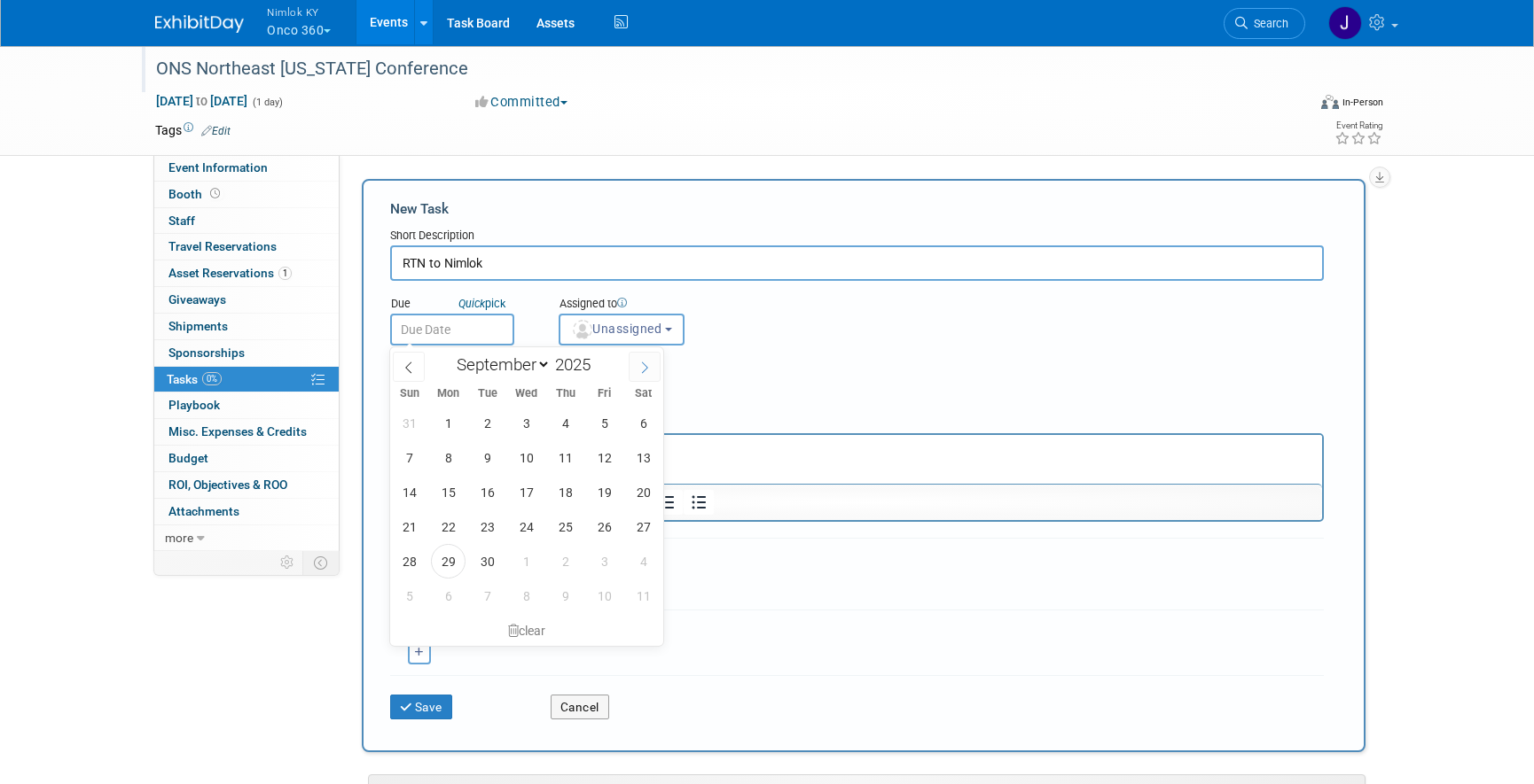
click at [637, 367] on span at bounding box center [644, 367] width 32 height 30
select select "9"
click at [599, 559] on span "31" at bounding box center [604, 561] width 35 height 35
type input "Oct 31, 2025"
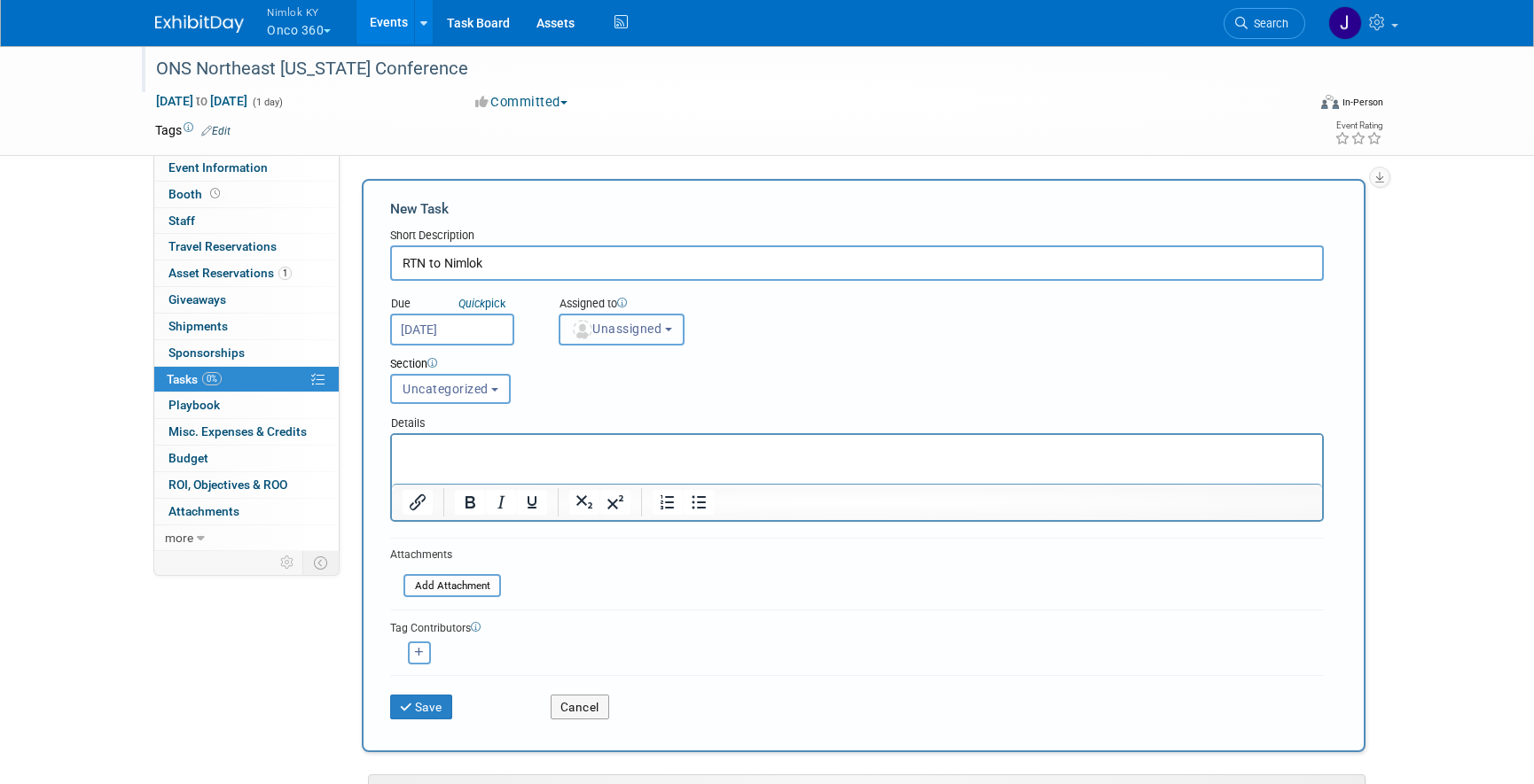
click at [626, 320] on button "Unassigned" at bounding box center [621, 329] width 126 height 32
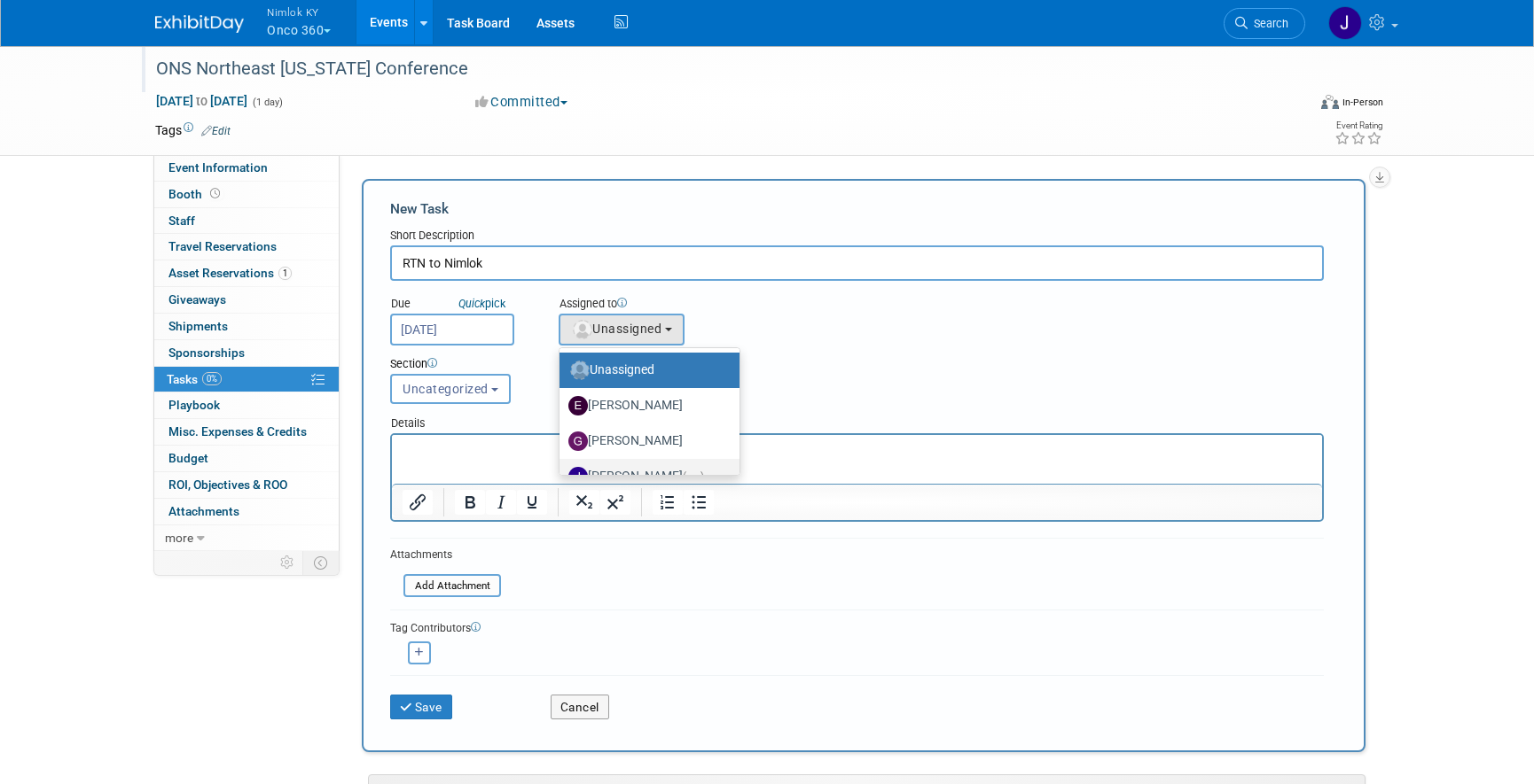
click at [659, 470] on label "Jamie Dunn (me)" at bounding box center [645, 477] width 154 height 28
click at [562, 470] on input "Jamie Dunn (me)" at bounding box center [556, 475] width 12 height 12
select select "6959d863-ee32-42c4-bffe-2330cab25484"
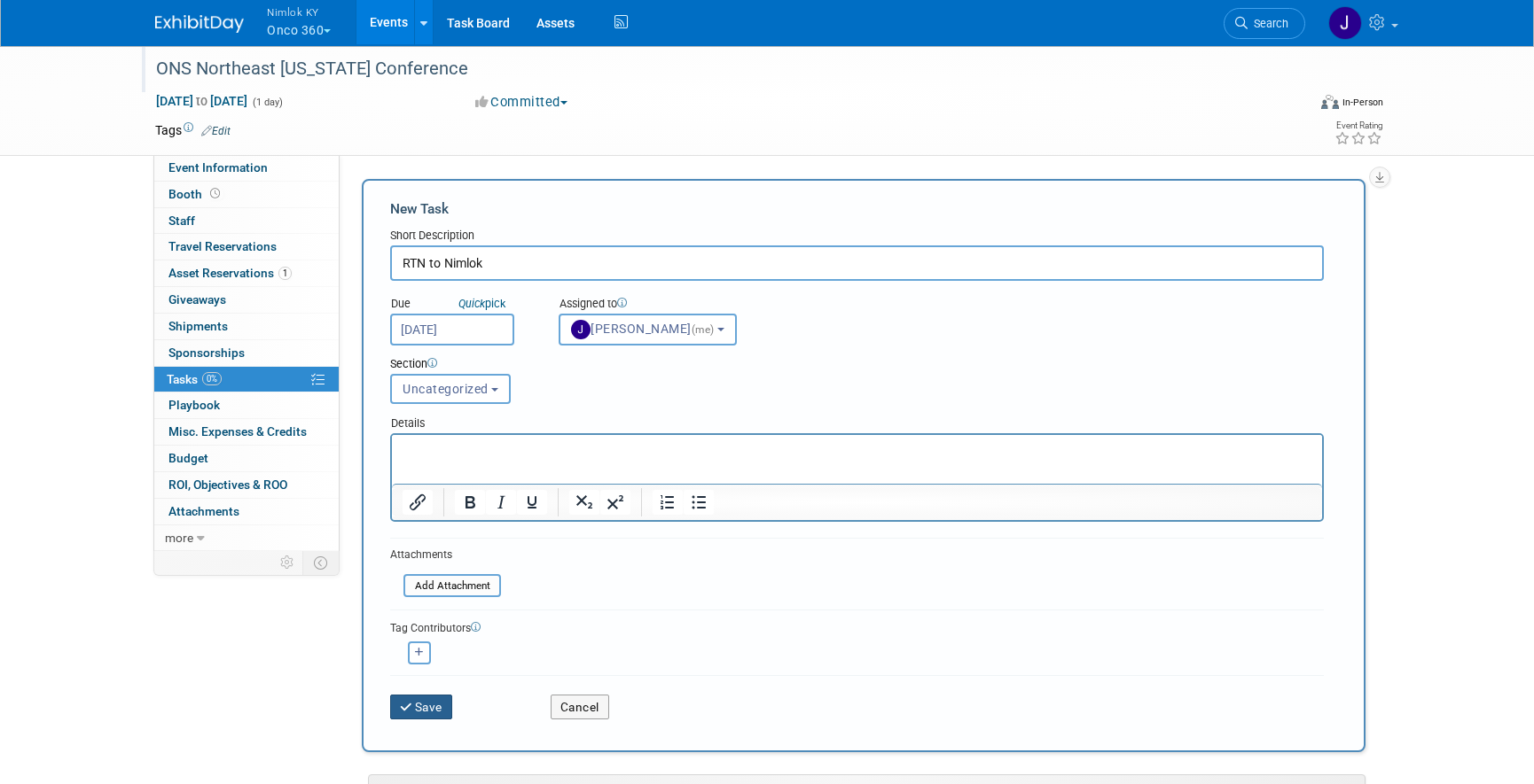
click at [442, 703] on button "Save" at bounding box center [421, 707] width 62 height 25
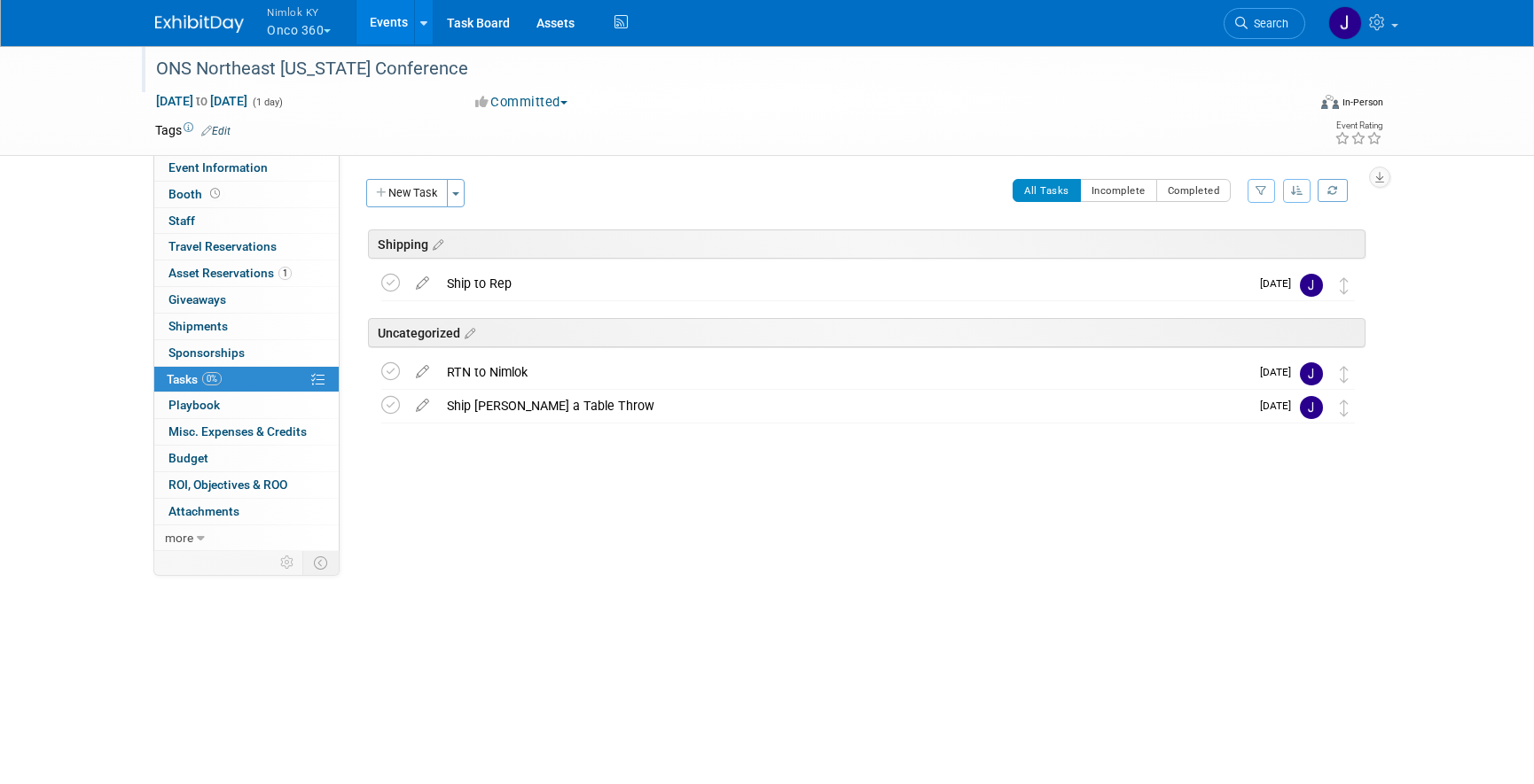
drag, startPoint x: 567, startPoint y: 372, endPoint x: 550, endPoint y: 357, distance: 22.7
click at [564, 303] on div "ONS Northeast Oklahoma Conference Oct 21, 2025 to Oct 21, 2025 (Going) Ship to …" at bounding box center [863, 346] width 1004 height 156
click at [599, 372] on div "RTN to Nimlok" at bounding box center [843, 372] width 812 height 30
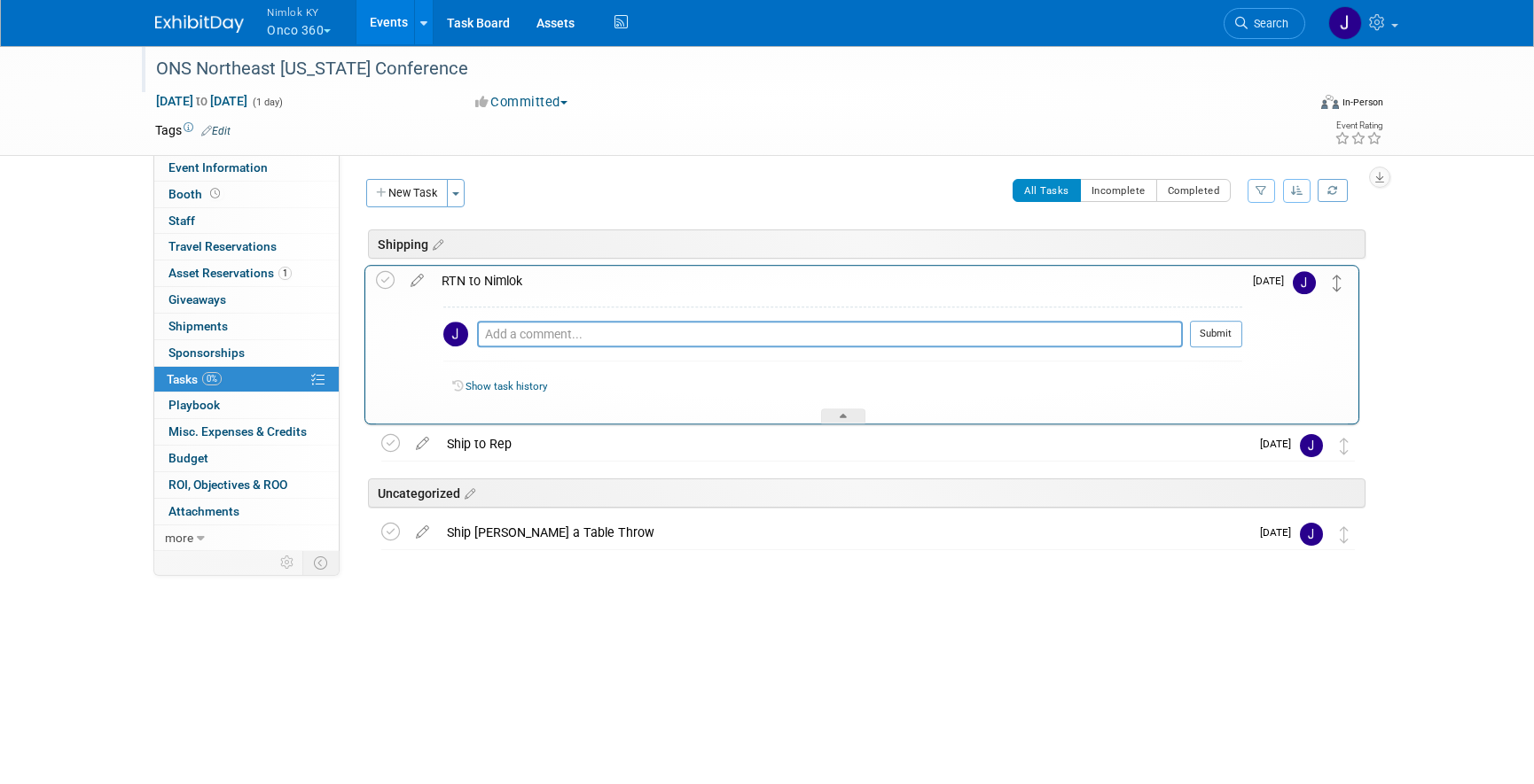
drag, startPoint x: 1342, startPoint y: 372, endPoint x: 1334, endPoint y: 263, distance: 109.3
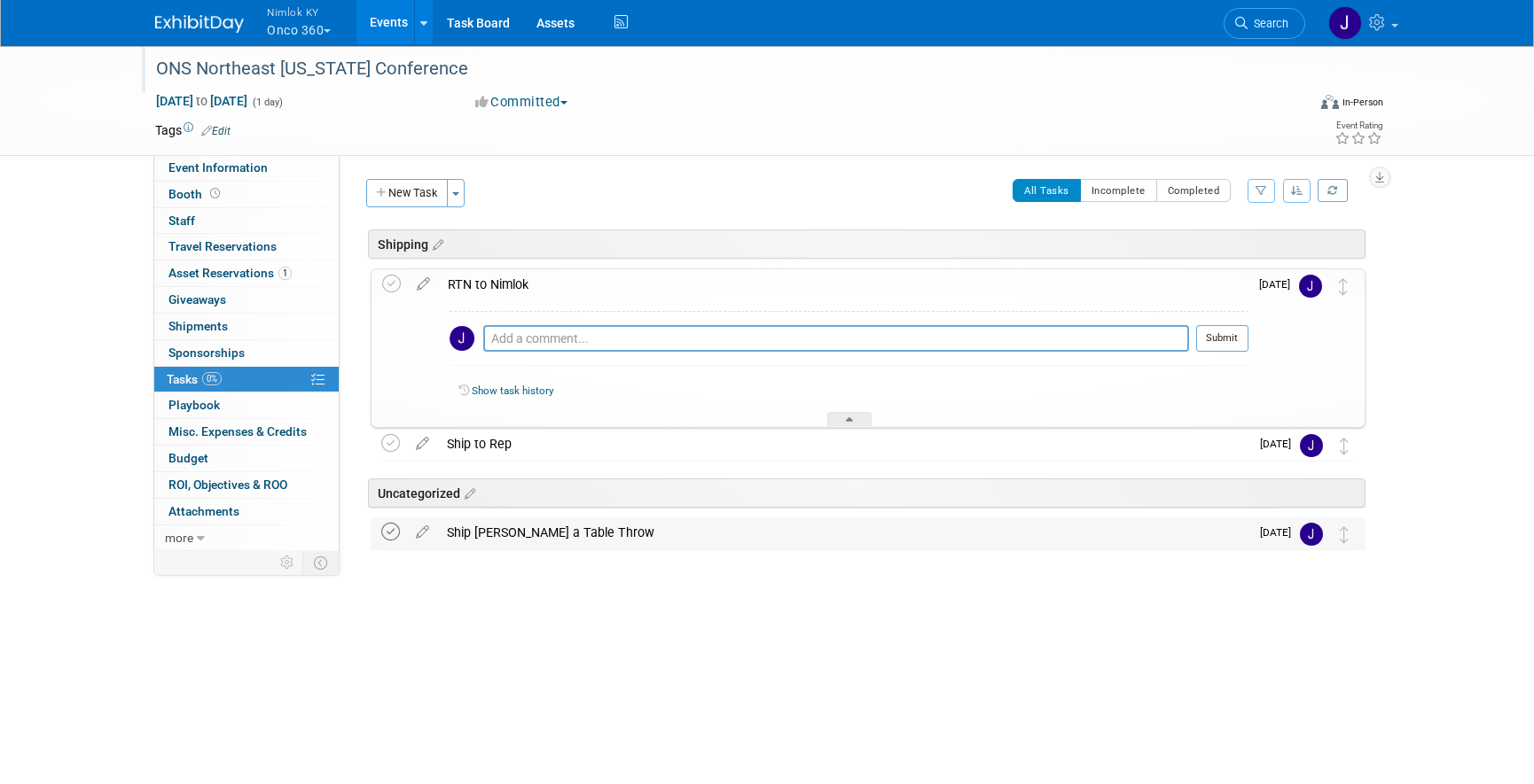
click at [387, 531] on icon at bounding box center [390, 532] width 18 height 18
click at [317, 30] on button "Nimlok KY Onco 360" at bounding box center [308, 23] width 87 height 46
